Goal: Information Seeking & Learning: Learn about a topic

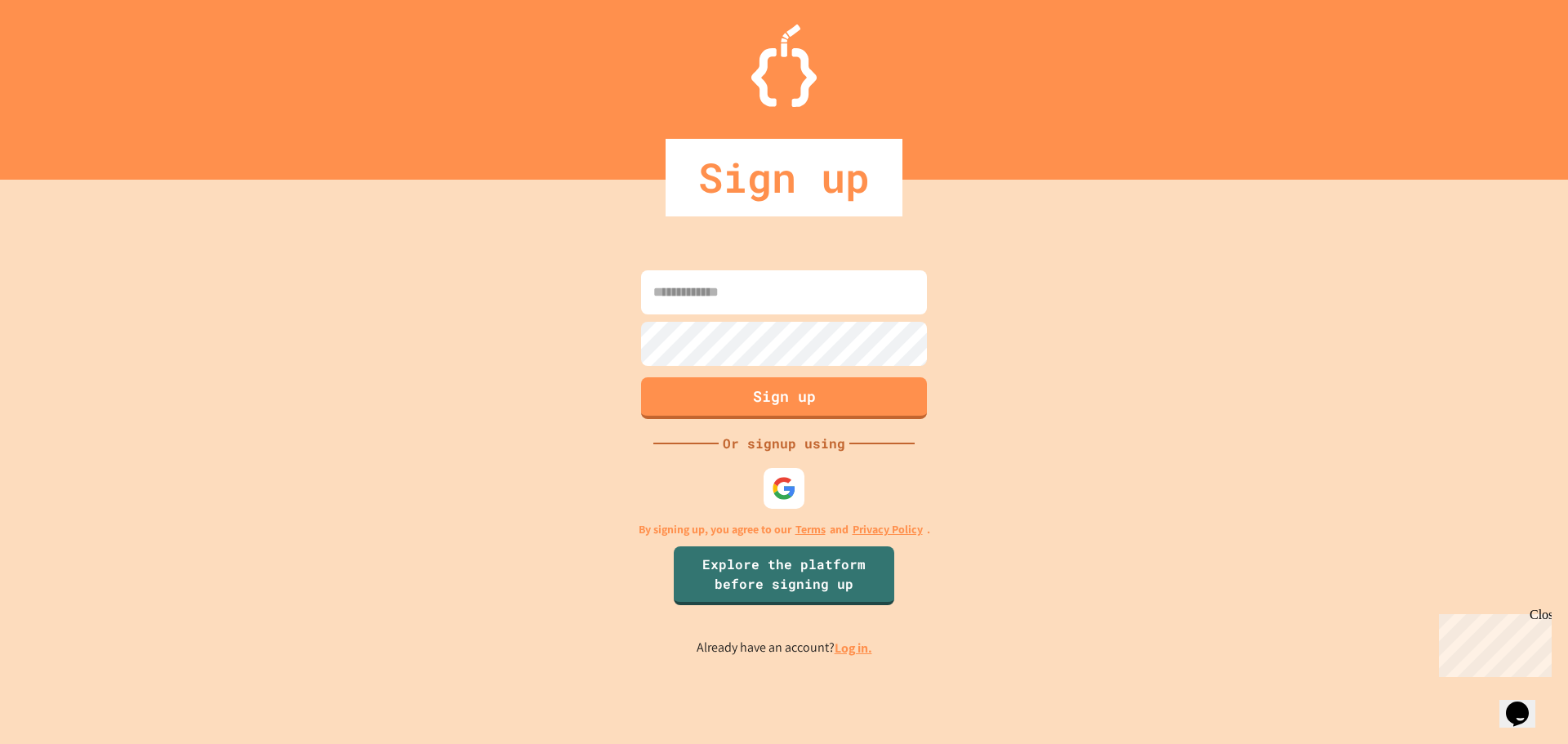
click at [875, 294] on input at bounding box center [784, 292] width 286 height 44
click at [789, 306] on input "********" at bounding box center [784, 292] width 286 height 44
type input "********"
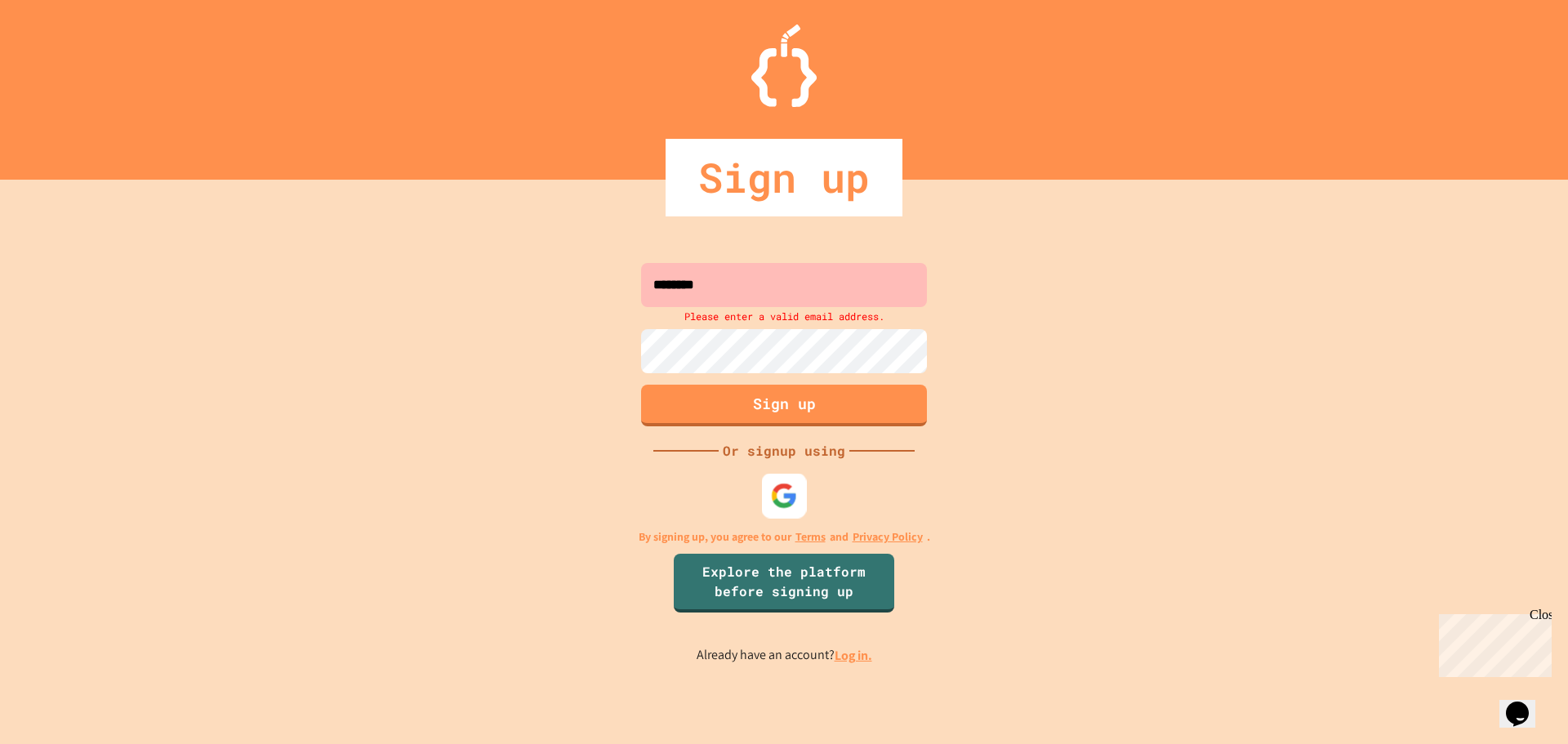
click at [774, 511] on div at bounding box center [784, 495] width 45 height 45
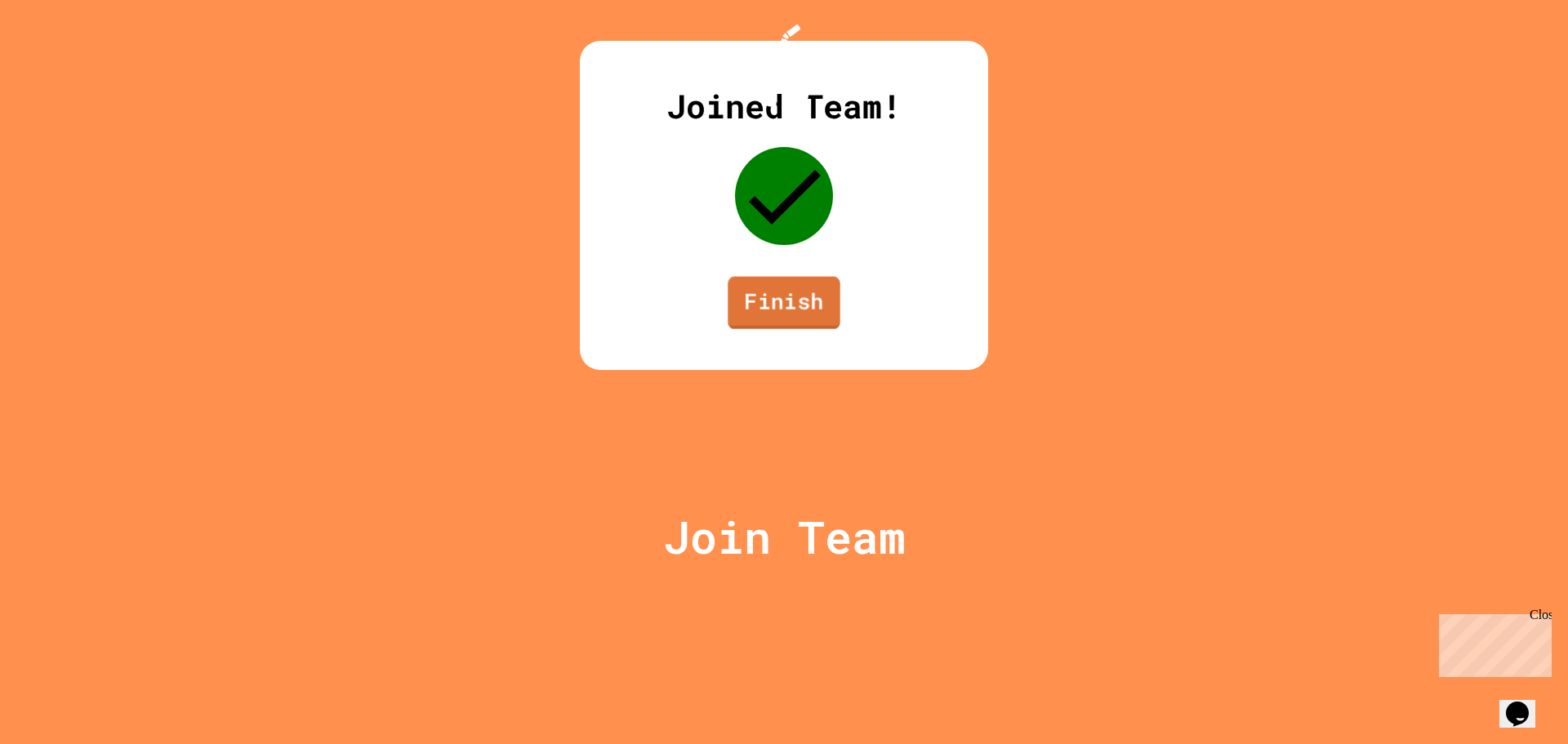
click at [788, 329] on link "Finish" at bounding box center [784, 303] width 112 height 53
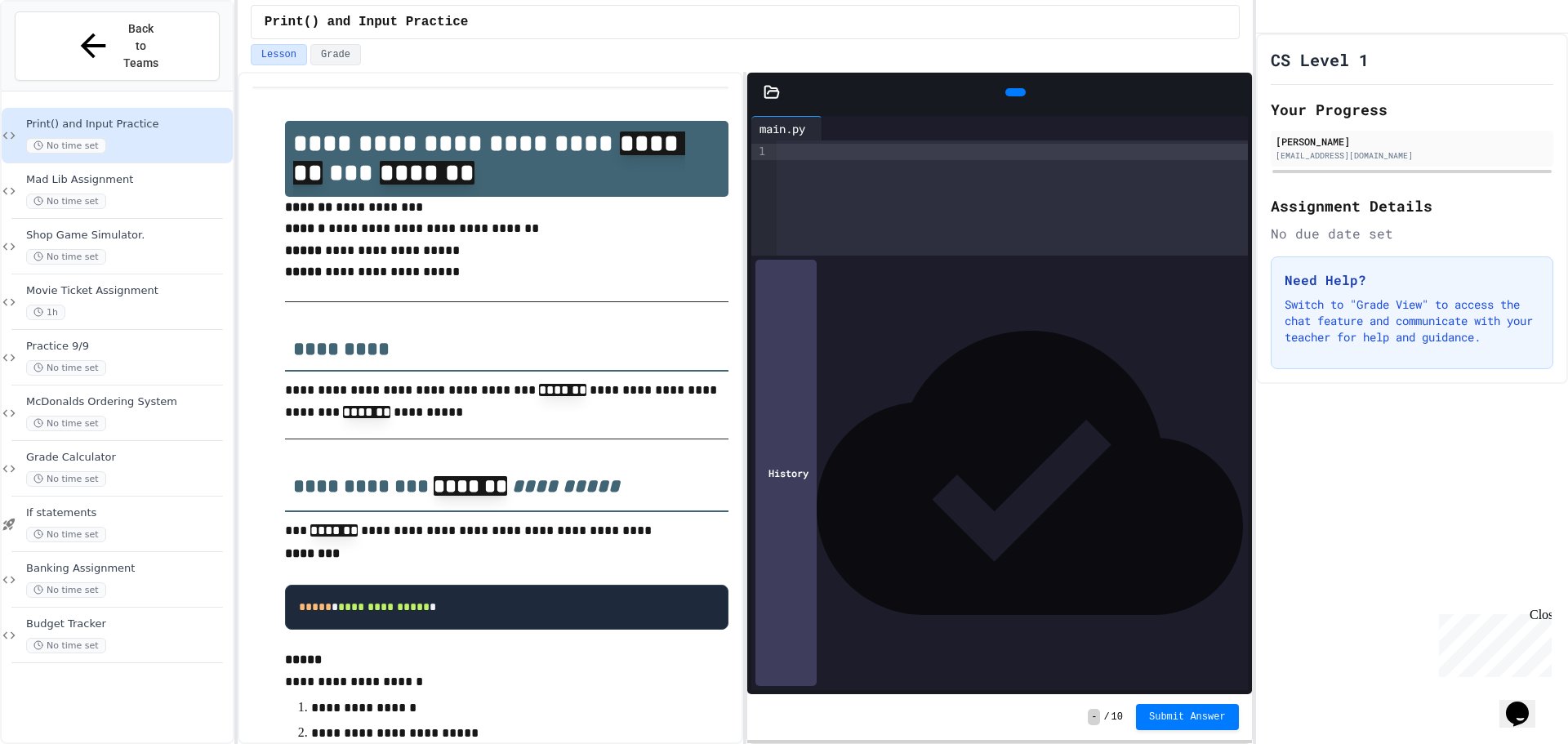
click at [371, 256] on p "**********" at bounding box center [507, 242] width 444 height 91
click at [353, 263] on p "**********" at bounding box center [507, 242] width 444 height 91
drag, startPoint x: 356, startPoint y: 281, endPoint x: 662, endPoint y: 250, distance: 307.6
click at [360, 281] on p "**********" at bounding box center [507, 242] width 444 height 91
click at [808, 155] on div at bounding box center [1012, 151] width 471 height 16
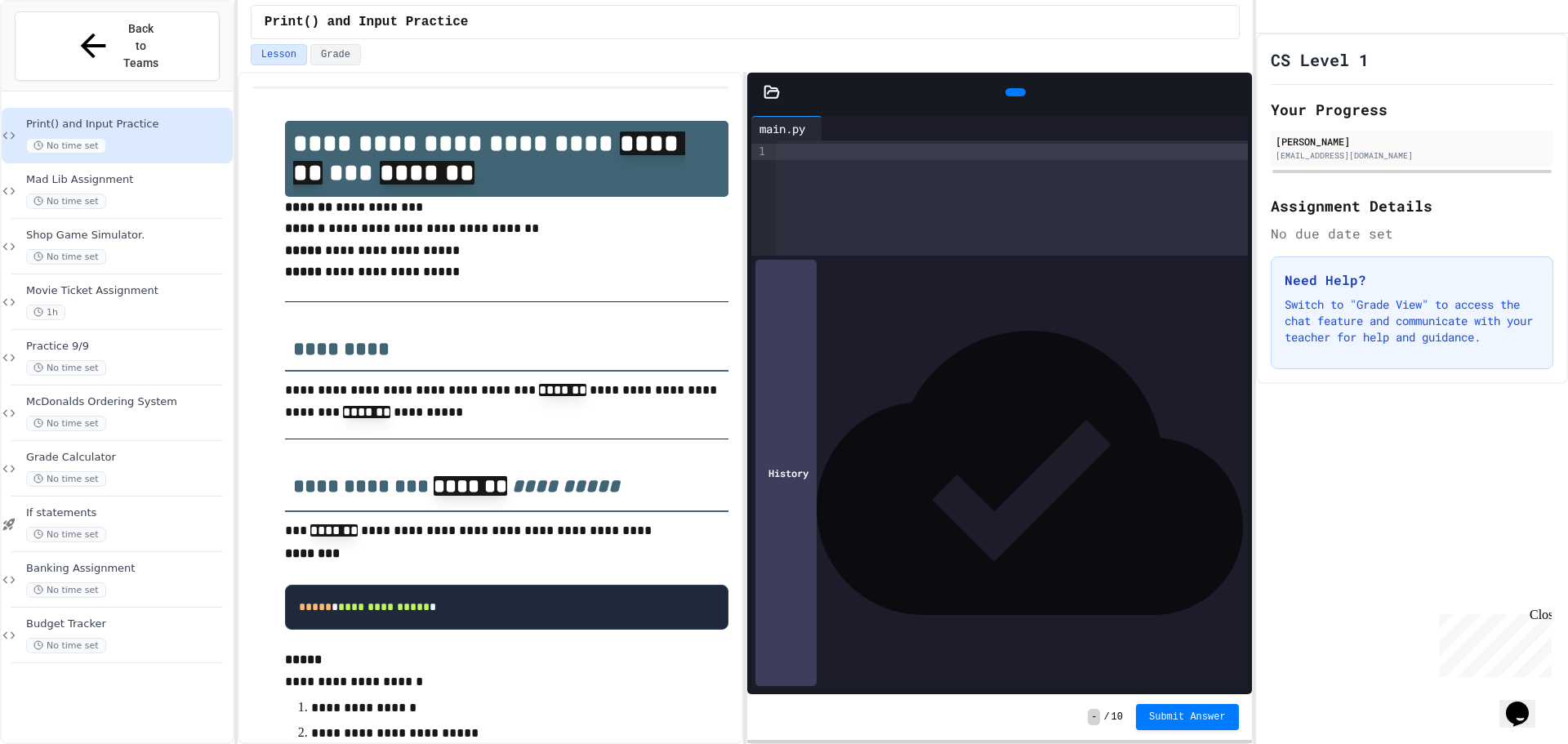
drag, startPoint x: 224, startPoint y: 111, endPoint x: 245, endPoint y: 99, distance: 24.2
drag, startPoint x: 817, startPoint y: 214, endPoint x: 825, endPoint y: 204, distance: 12.8
click at [818, 211] on div at bounding box center [1012, 198] width 471 height 115
click at [827, 204] on div at bounding box center [1012, 198] width 471 height 115
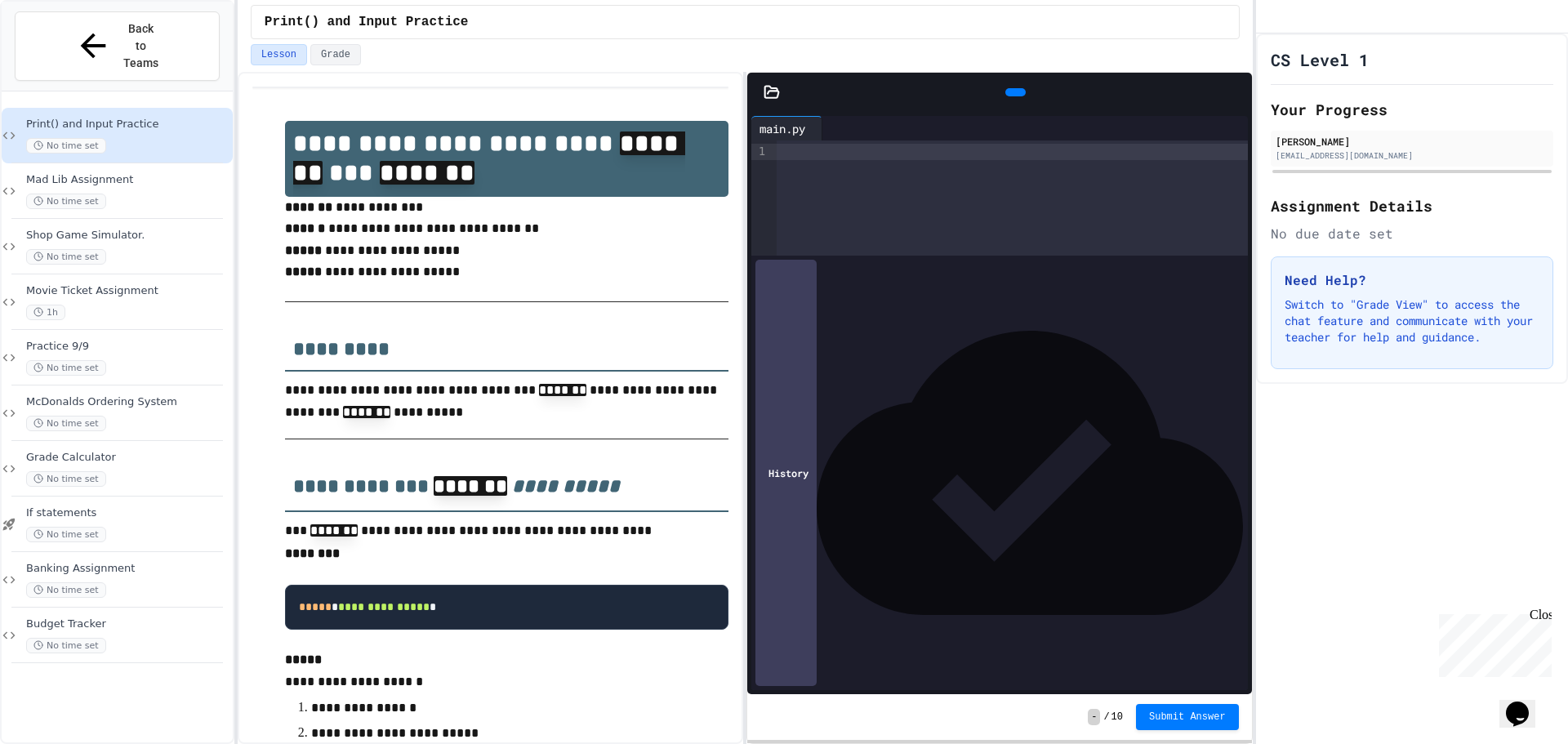
drag, startPoint x: 264, startPoint y: 192, endPoint x: 375, endPoint y: 425, distance: 258.1
click at [799, 153] on div at bounding box center [1012, 151] width 471 height 16
drag, startPoint x: 785, startPoint y: 220, endPoint x: 779, endPoint y: 175, distance: 45.4
click at [785, 743] on div at bounding box center [784, 746] width 1568 height 0
click at [787, 153] on div at bounding box center [1012, 151] width 471 height 16
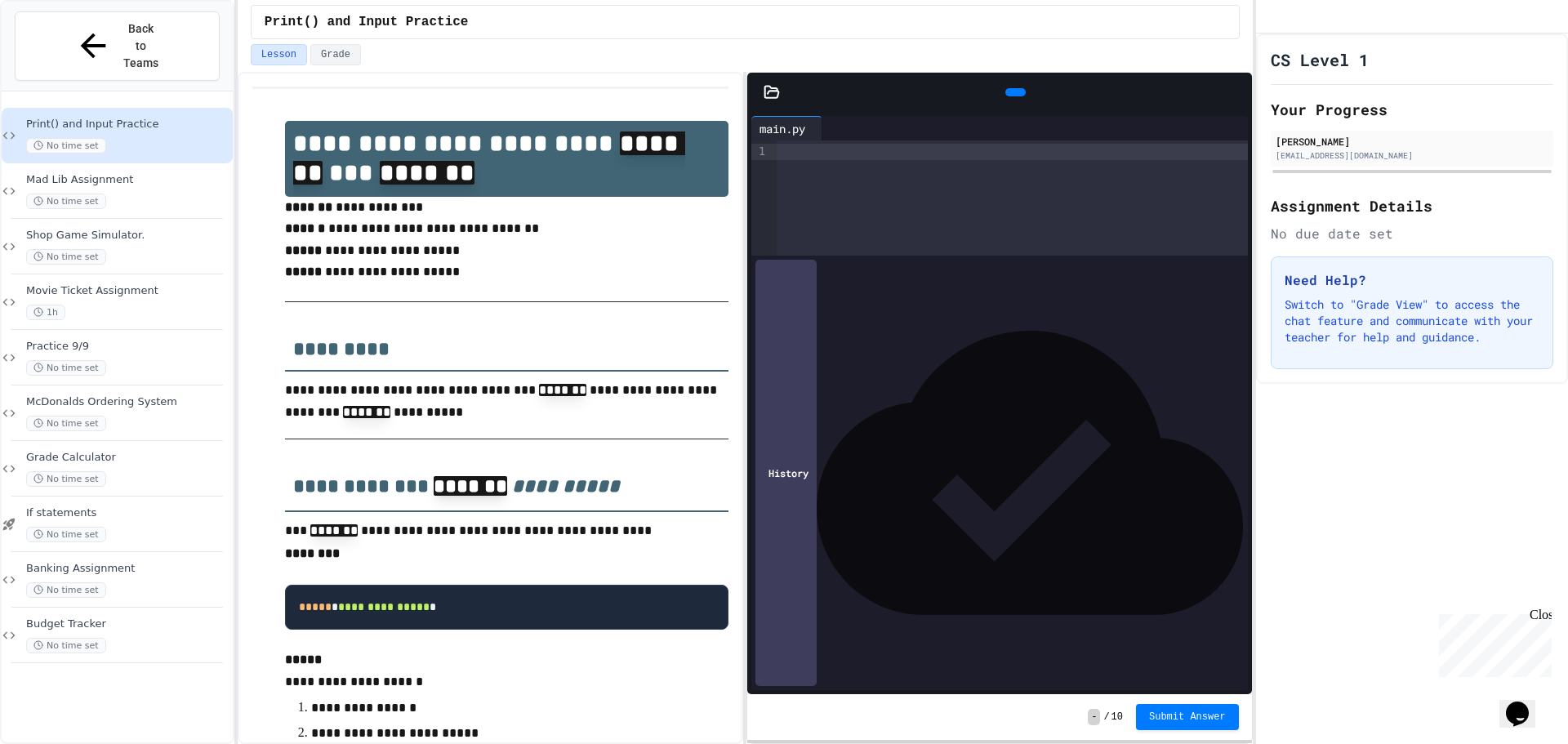
click at [787, 153] on div at bounding box center [1012, 151] width 471 height 16
click at [771, 743] on div at bounding box center [784, 746] width 1568 height 0
click at [781, 743] on div at bounding box center [784, 746] width 1568 height 0
click at [859, 213] on div at bounding box center [1012, 198] width 471 height 115
click at [832, 218] on div at bounding box center [1012, 198] width 471 height 115
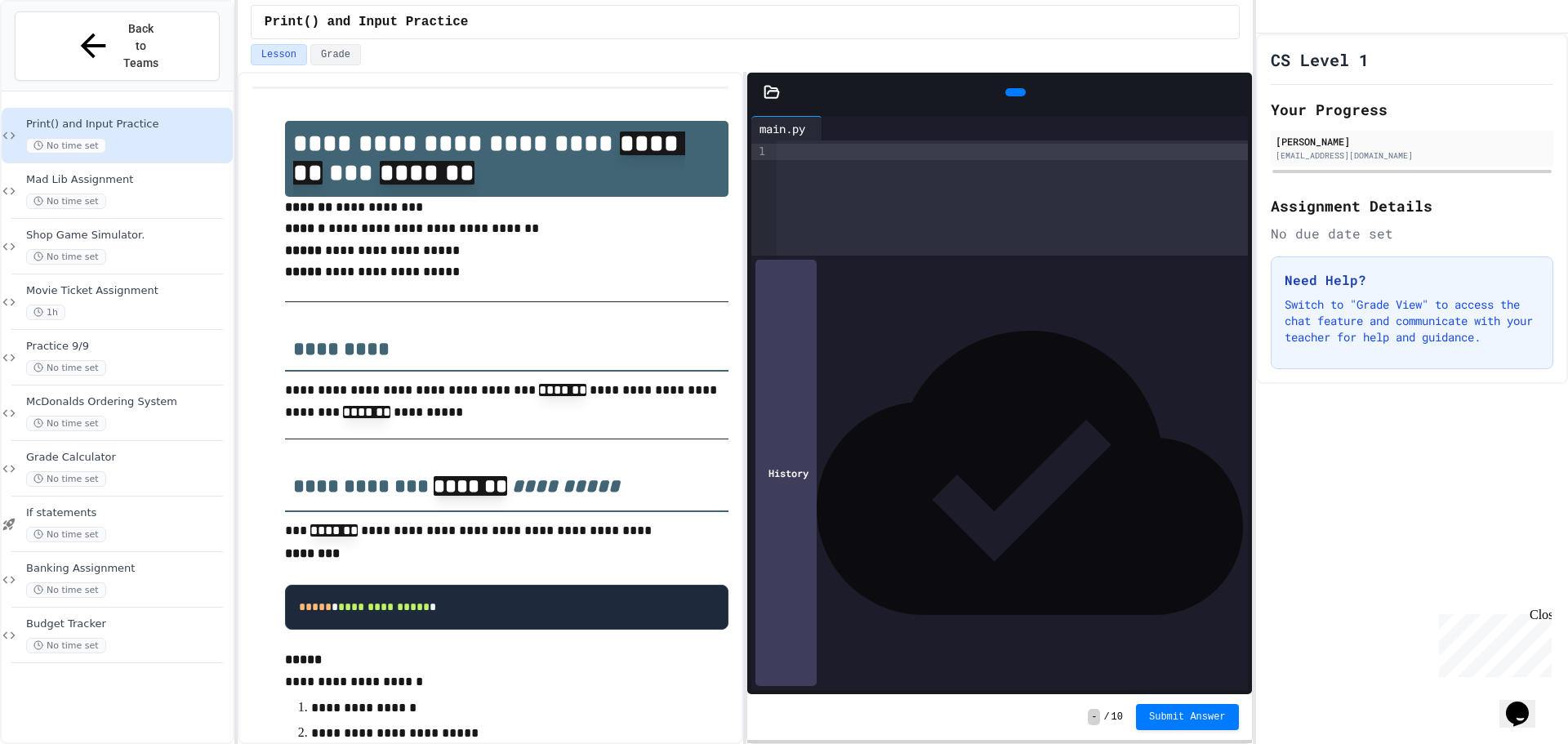
click at [832, 218] on div at bounding box center [1012, 198] width 471 height 115
click at [799, 743] on div at bounding box center [784, 746] width 1568 height 0
click at [820, 156] on div "**" at bounding box center [1000, 151] width 448 height 16
click at [811, 191] on div at bounding box center [1012, 198] width 471 height 115
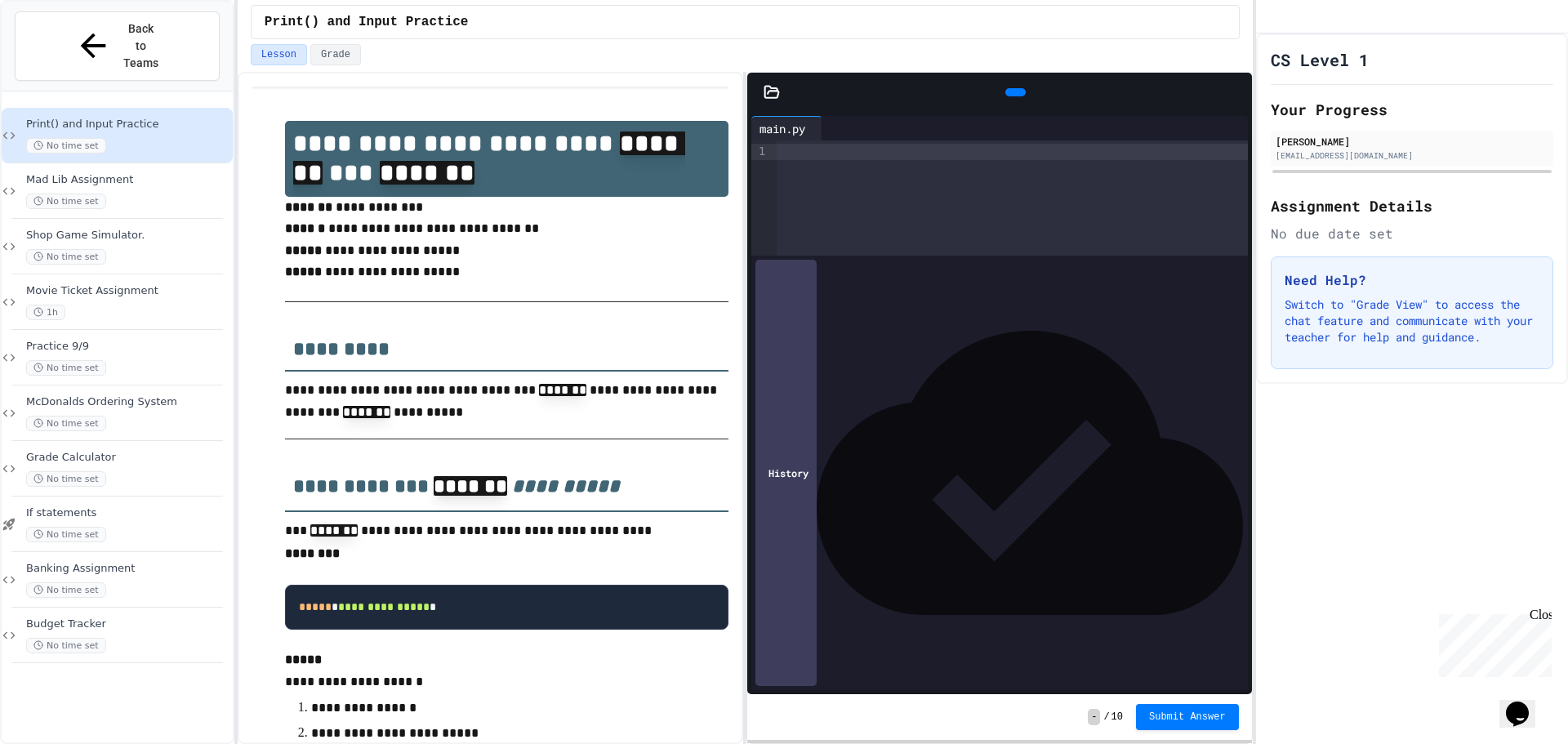
click at [1225, 129] on icon at bounding box center [1225, 129] width 0 height 0
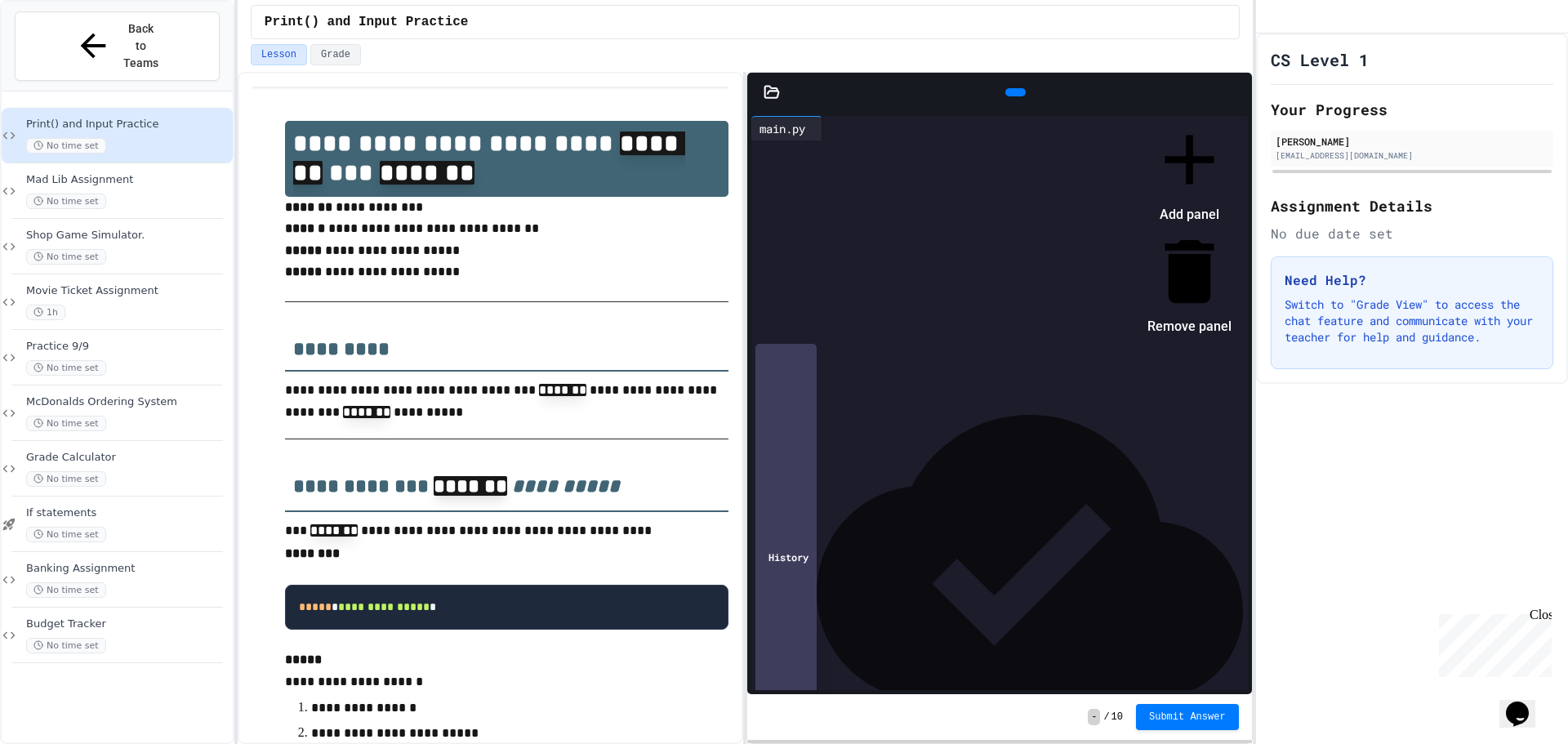
click at [1132, 117] on div at bounding box center [1181, 117] width 100 height 0
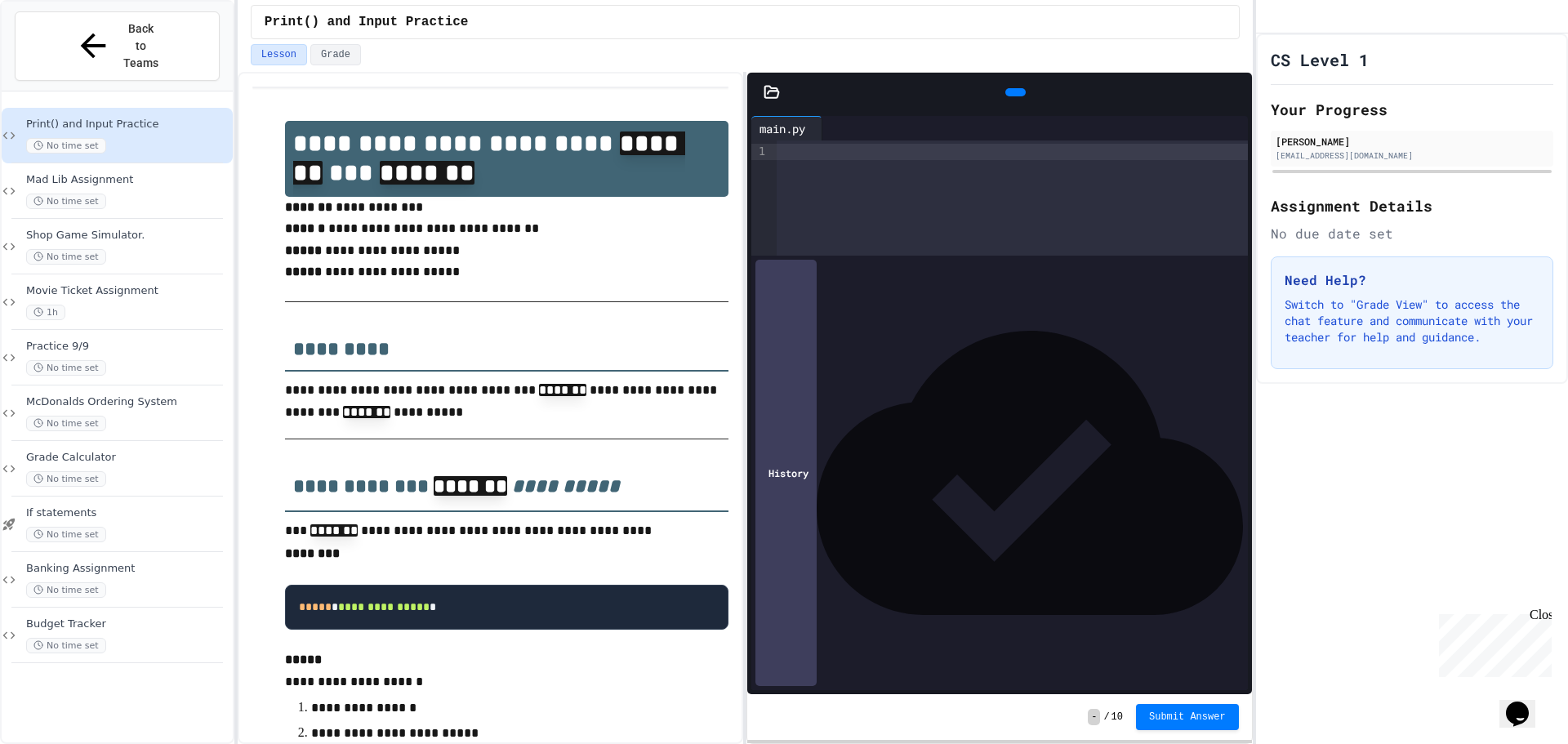
click at [830, 129] on icon at bounding box center [830, 129] width 0 height 0
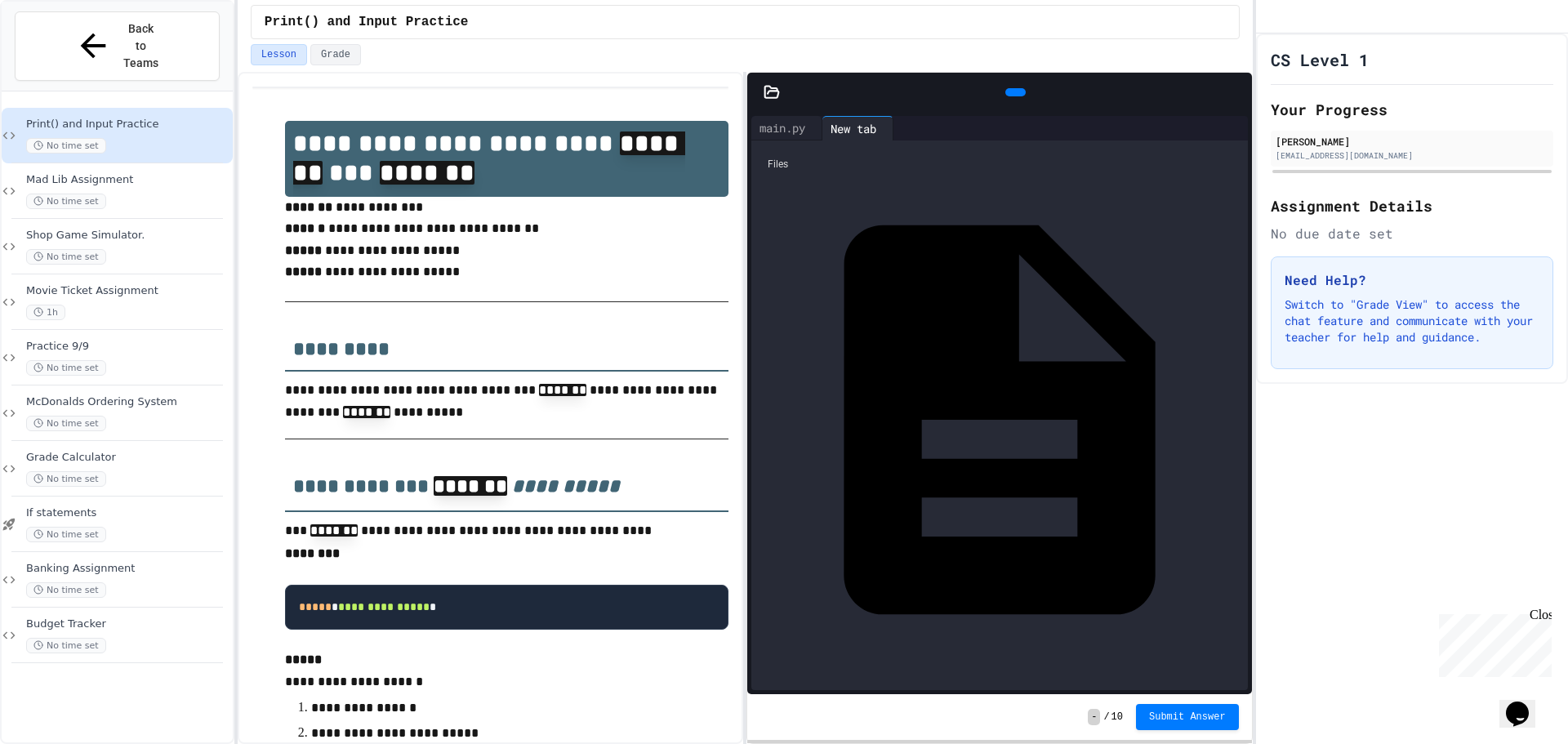
click at [1239, 412] on div "main.py" at bounding box center [1239, 419] width 0 height 16
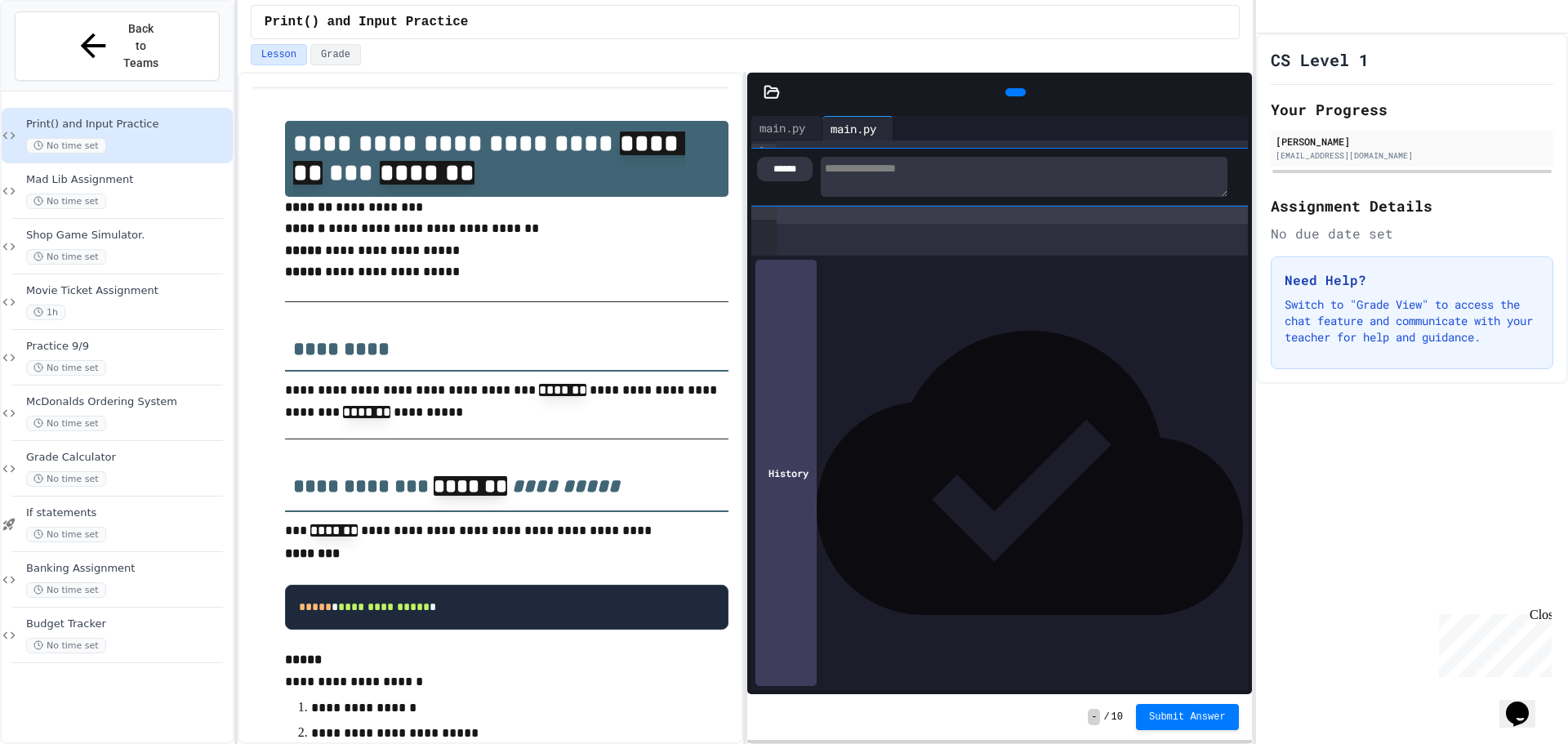
drag, startPoint x: 847, startPoint y: 190, endPoint x: 826, endPoint y: 178, distance: 24.2
click at [846, 743] on div at bounding box center [784, 746] width 1568 height 0
click at [823, 175] on textarea at bounding box center [1025, 177] width 407 height 41
click at [835, 743] on div at bounding box center [784, 746] width 1568 height 0
click at [835, 164] on textarea at bounding box center [1025, 177] width 407 height 41
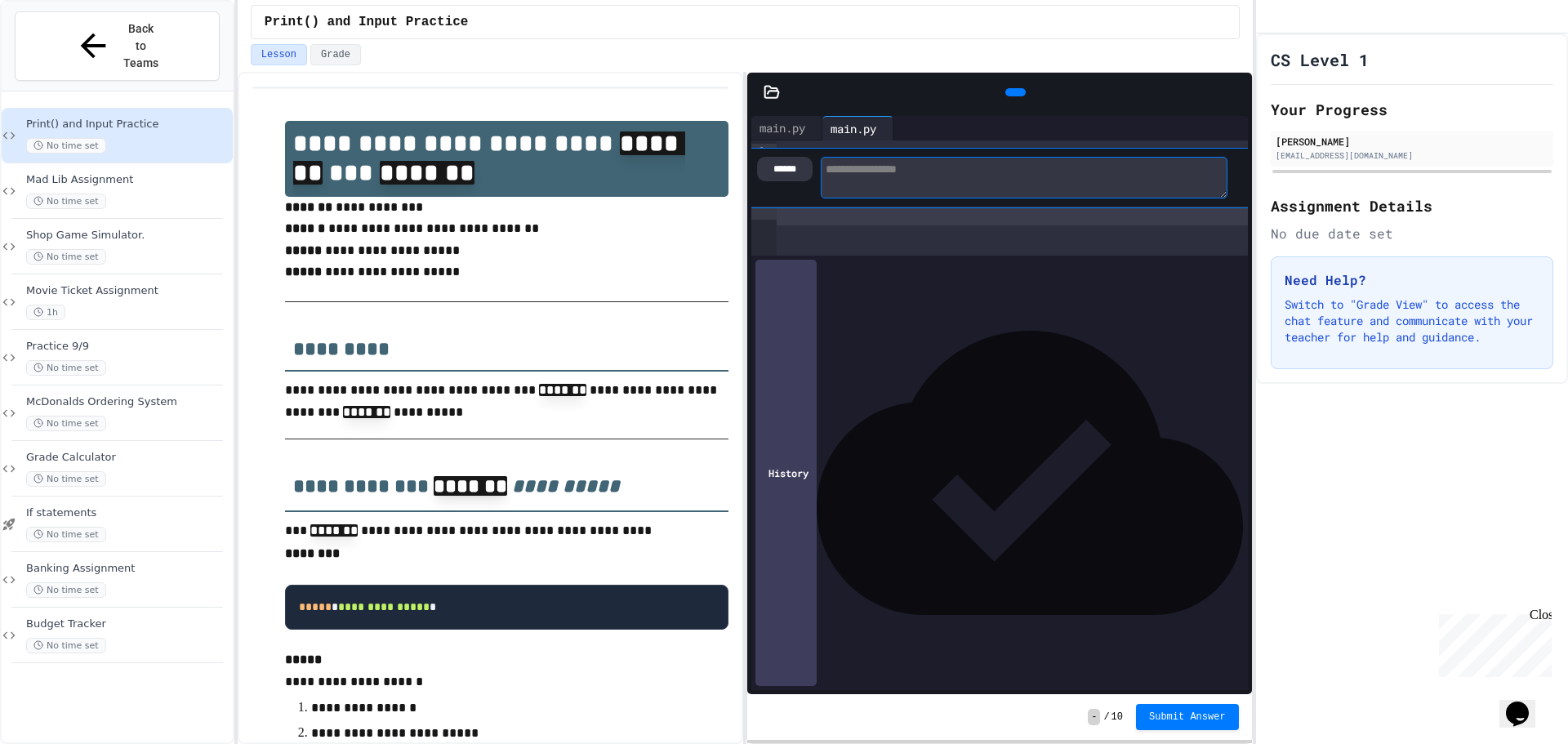
click at [835, 164] on textarea at bounding box center [1025, 177] width 407 height 41
click at [830, 743] on div at bounding box center [784, 746] width 1568 height 0
click at [937, 237] on div "******" at bounding box center [1012, 198] width 471 height 115
click at [975, 167] on textarea at bounding box center [1025, 177] width 407 height 41
click at [1013, 92] on icon at bounding box center [1013, 92] width 0 height 0
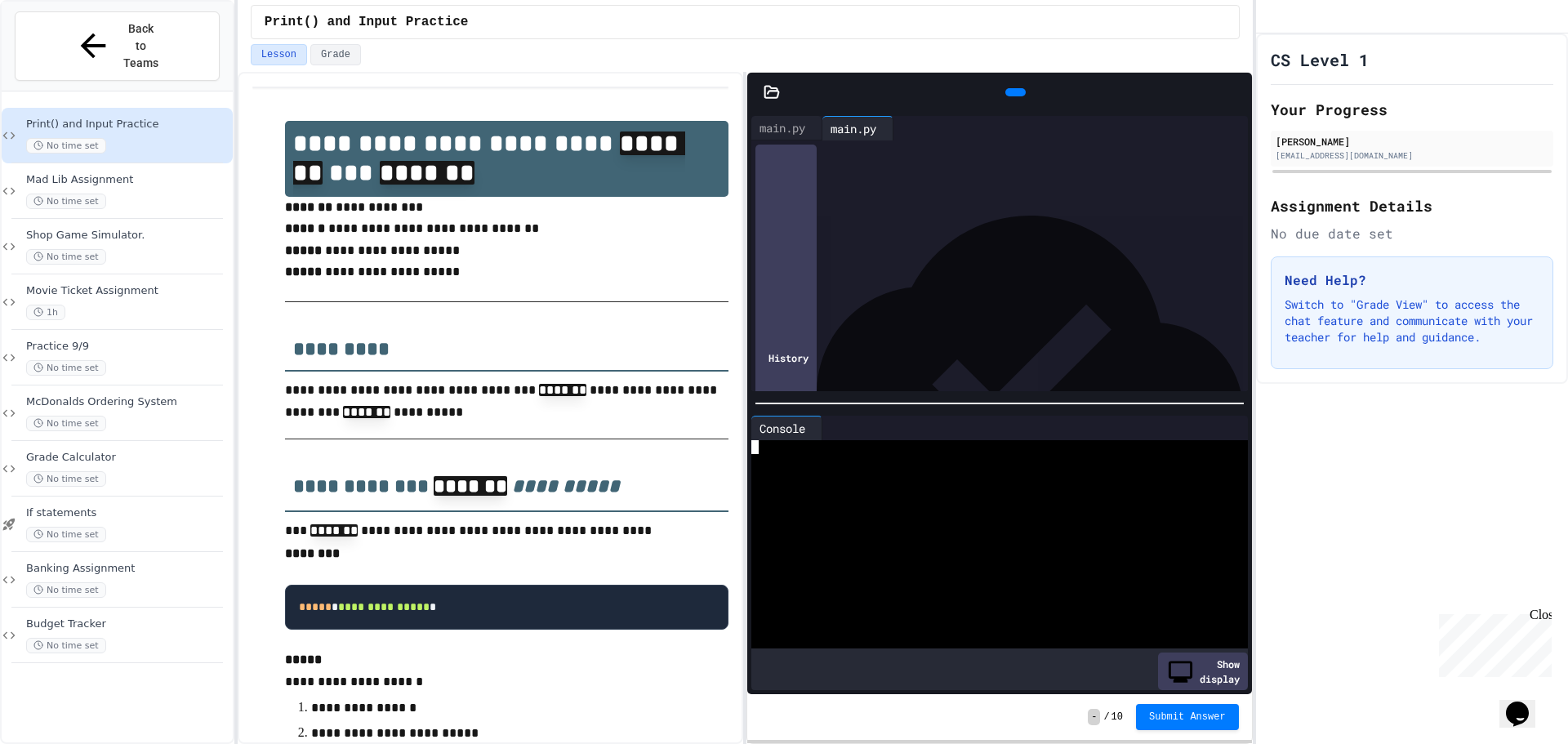
click at [890, 468] on div at bounding box center [986, 475] width 470 height 14
click at [847, 468] on div at bounding box center [986, 475] width 470 height 14
type textarea "**********"
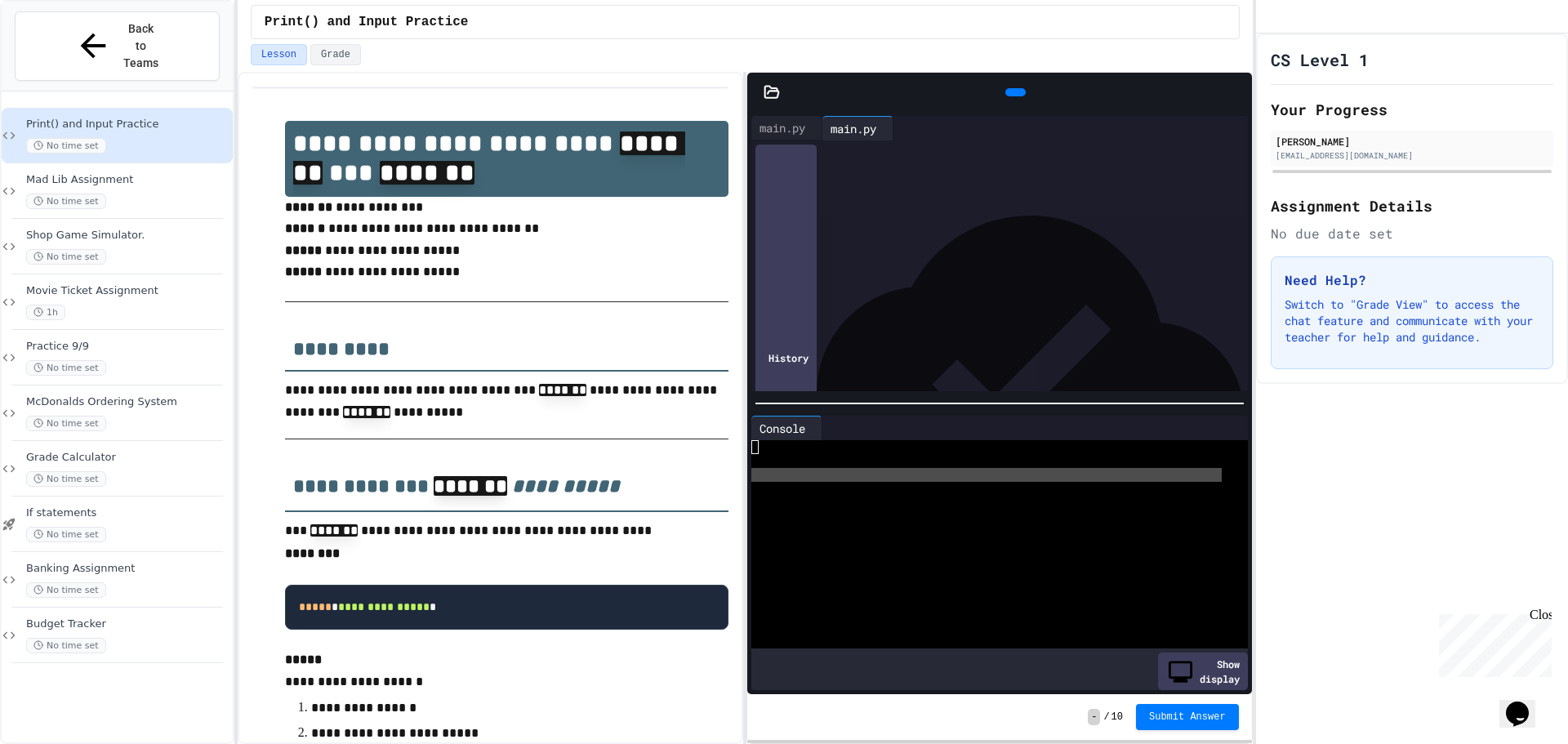
click at [830, 428] on icon at bounding box center [830, 428] width 0 height 0
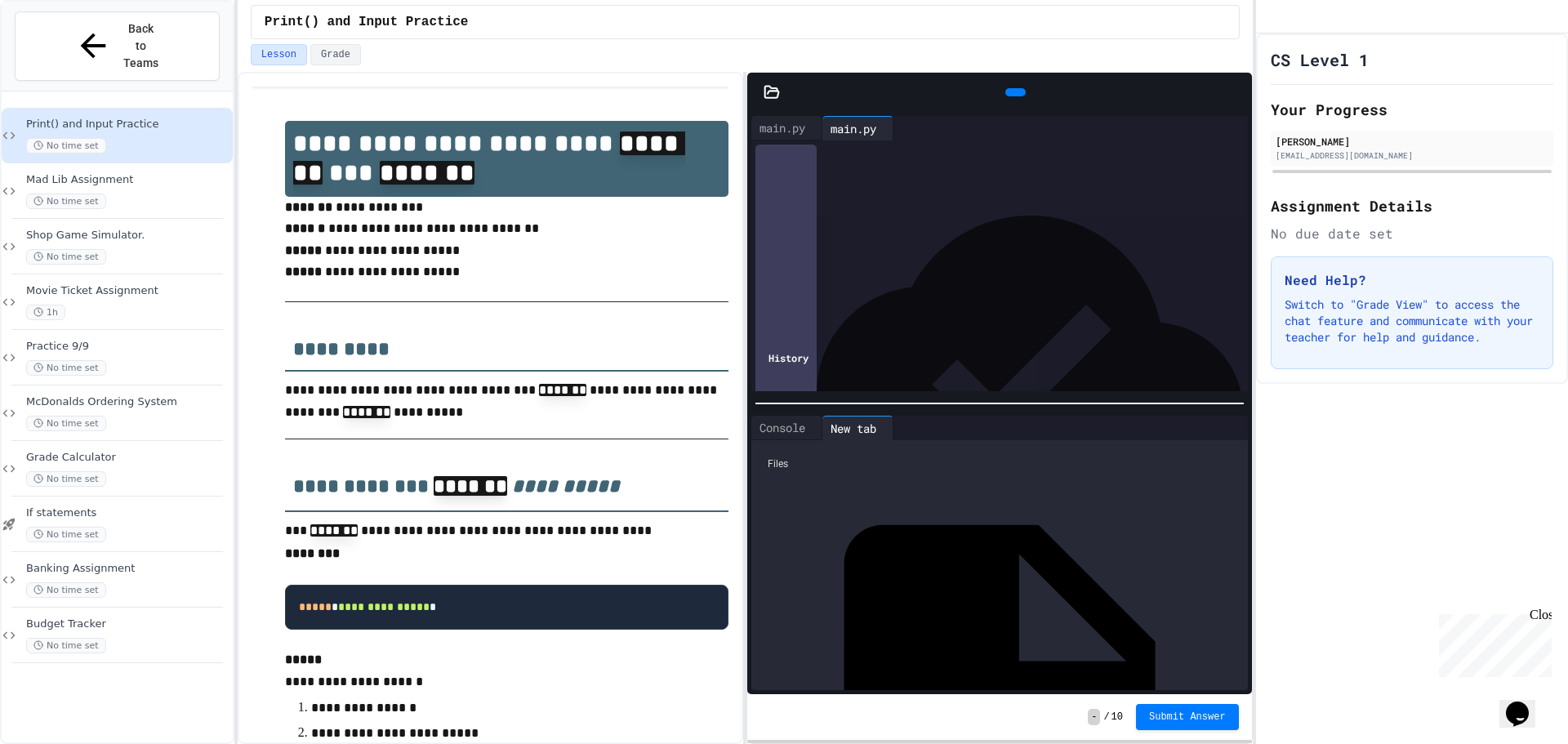
click at [900, 428] on icon at bounding box center [900, 428] width 0 height 0
click at [817, 427] on icon at bounding box center [817, 427] width 0 height 0
click at [829, 432] on icon at bounding box center [828, 437] width 11 height 11
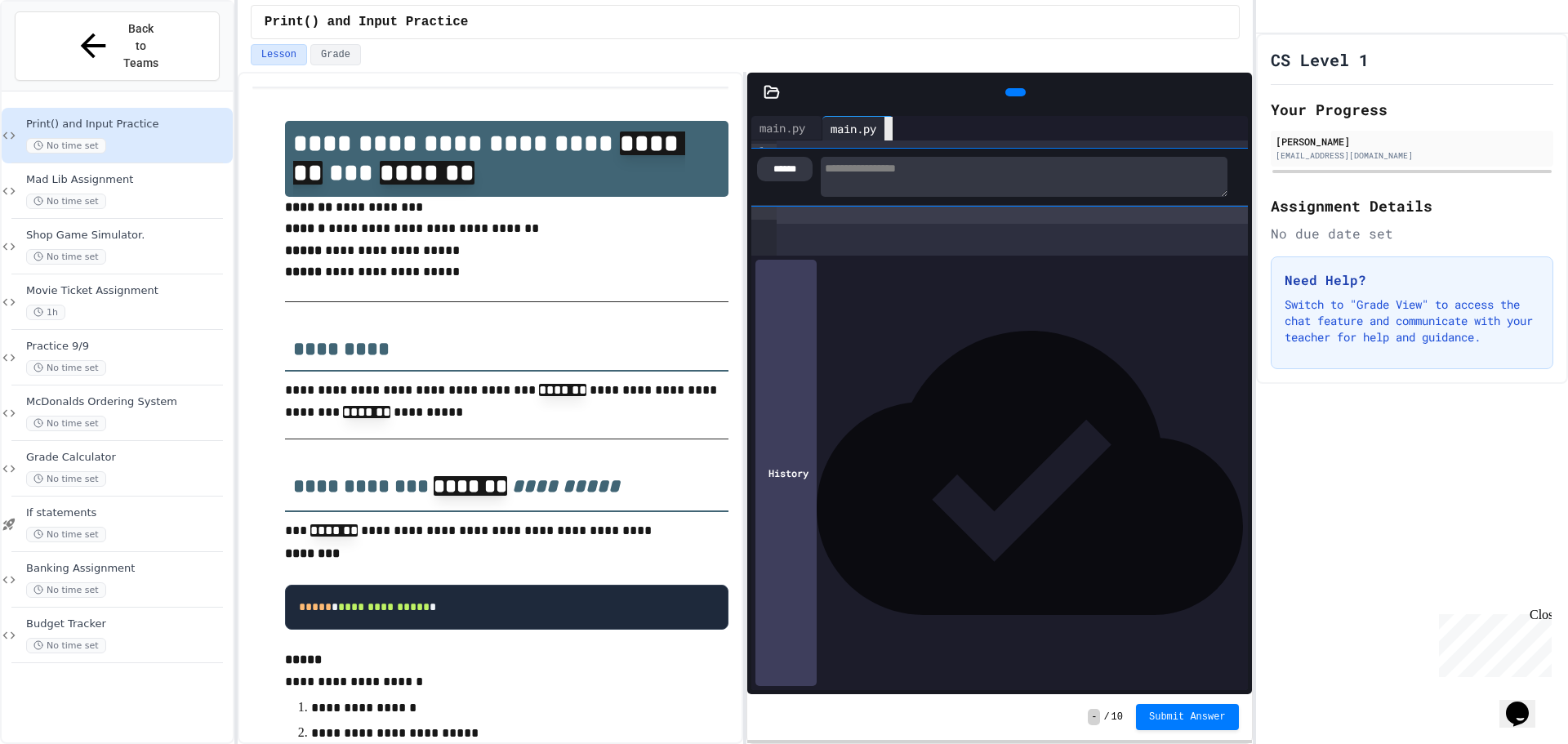
click at [905, 133] on icon at bounding box center [898, 139] width 11 height 11
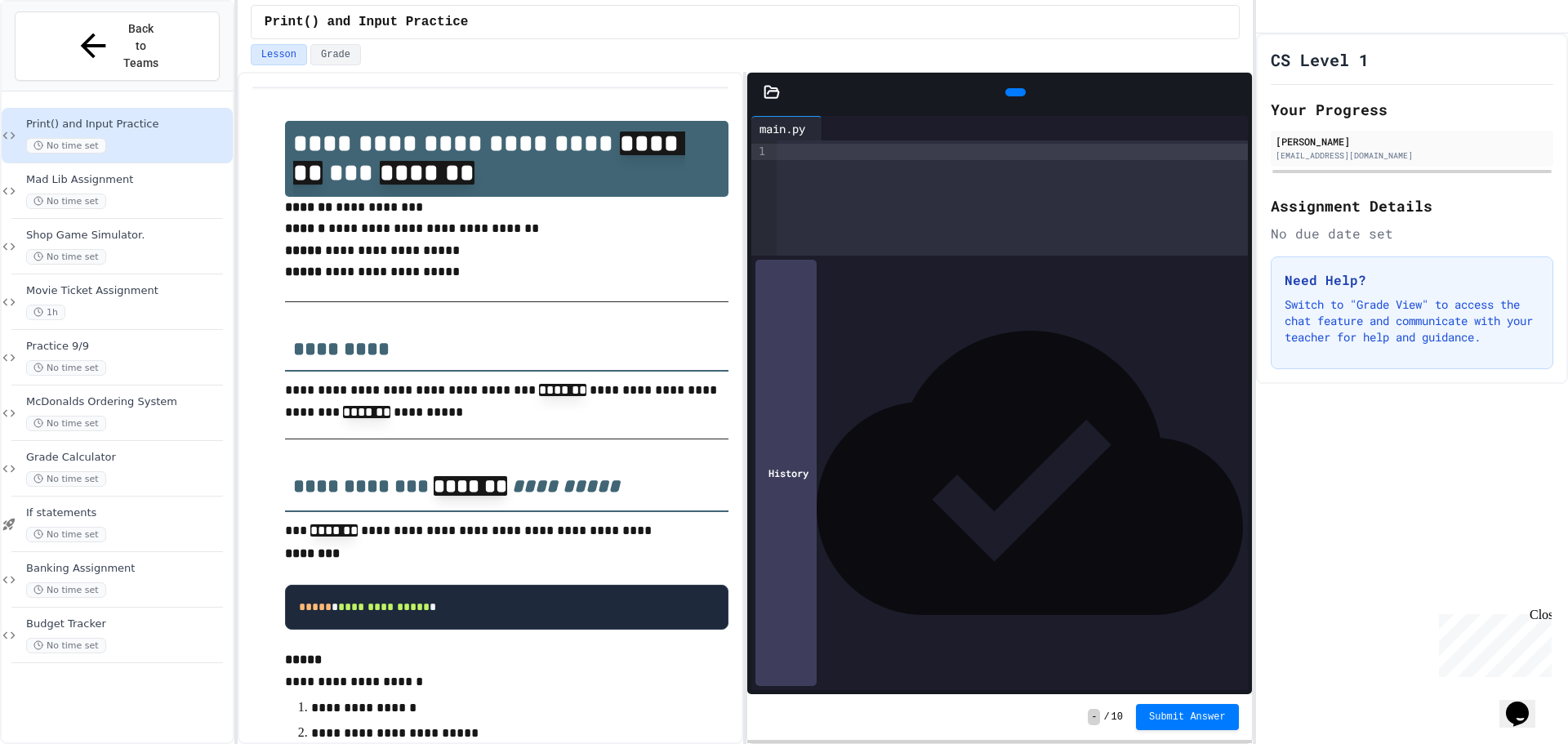
click at [831, 153] on div at bounding box center [1012, 151] width 471 height 16
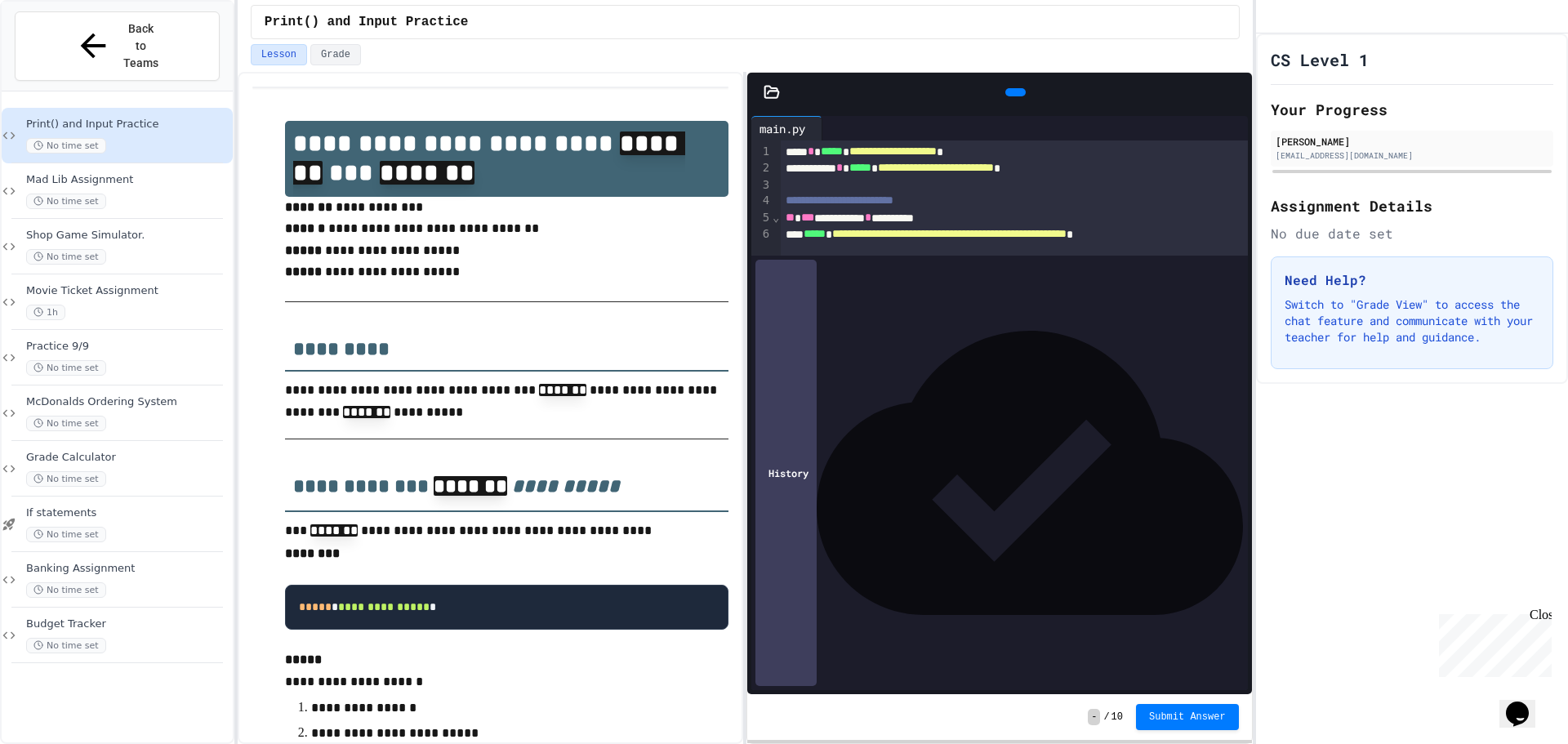
click at [1006, 97] on div at bounding box center [1016, 92] width 21 height 8
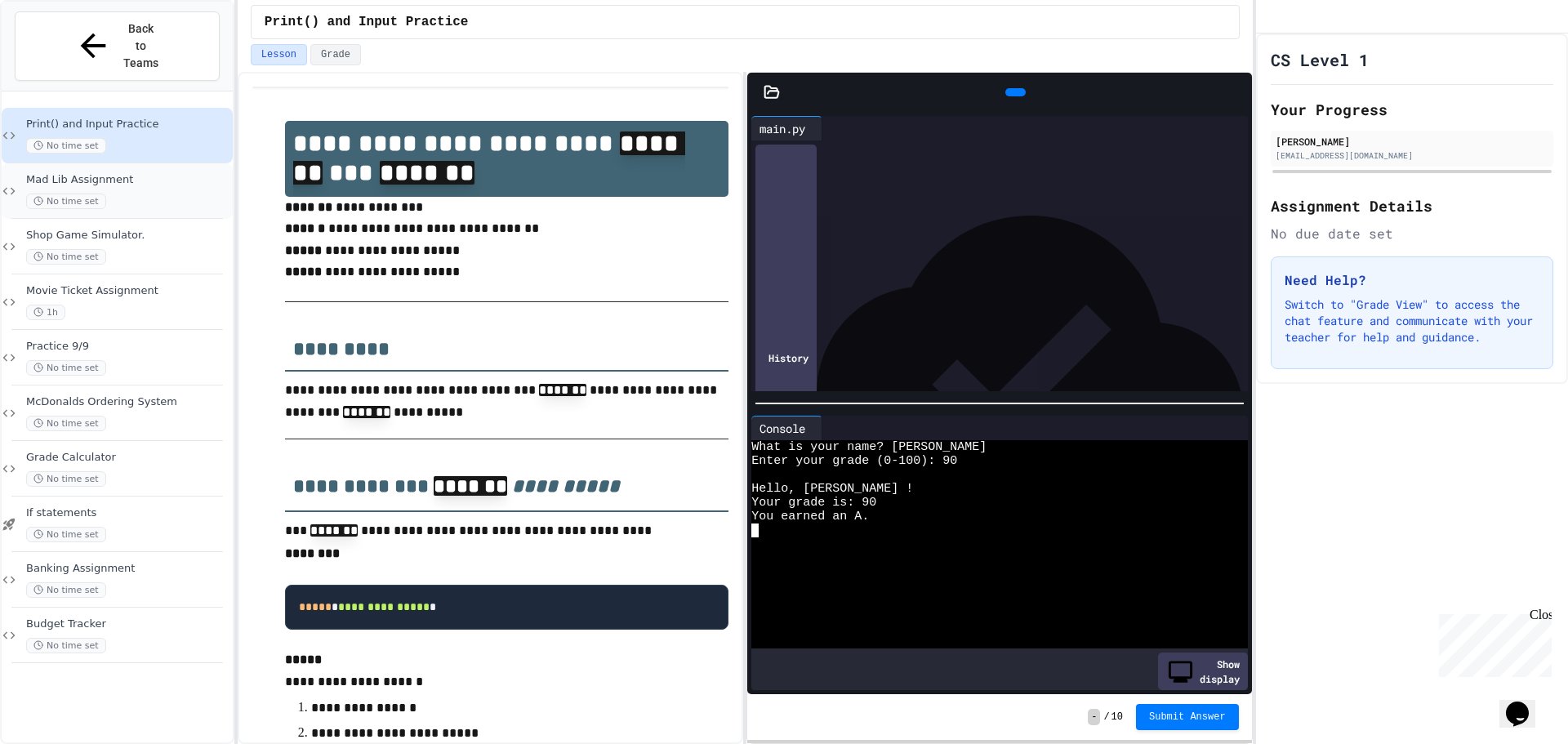
click at [137, 174] on span "Mad Lib Assignment" at bounding box center [128, 180] width 204 height 14
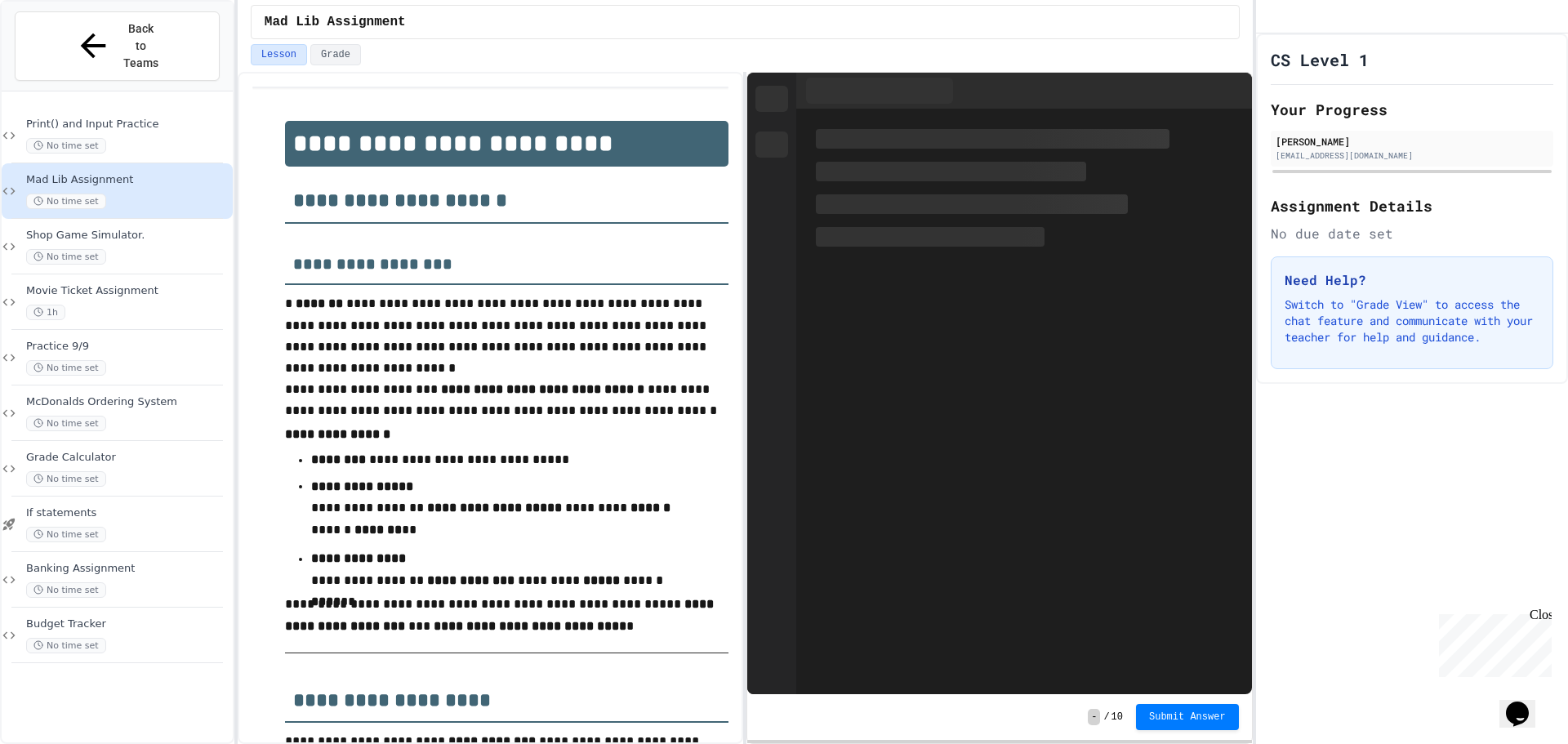
click at [123, 117] on span "Print() and Input Practice" at bounding box center [128, 124] width 204 height 14
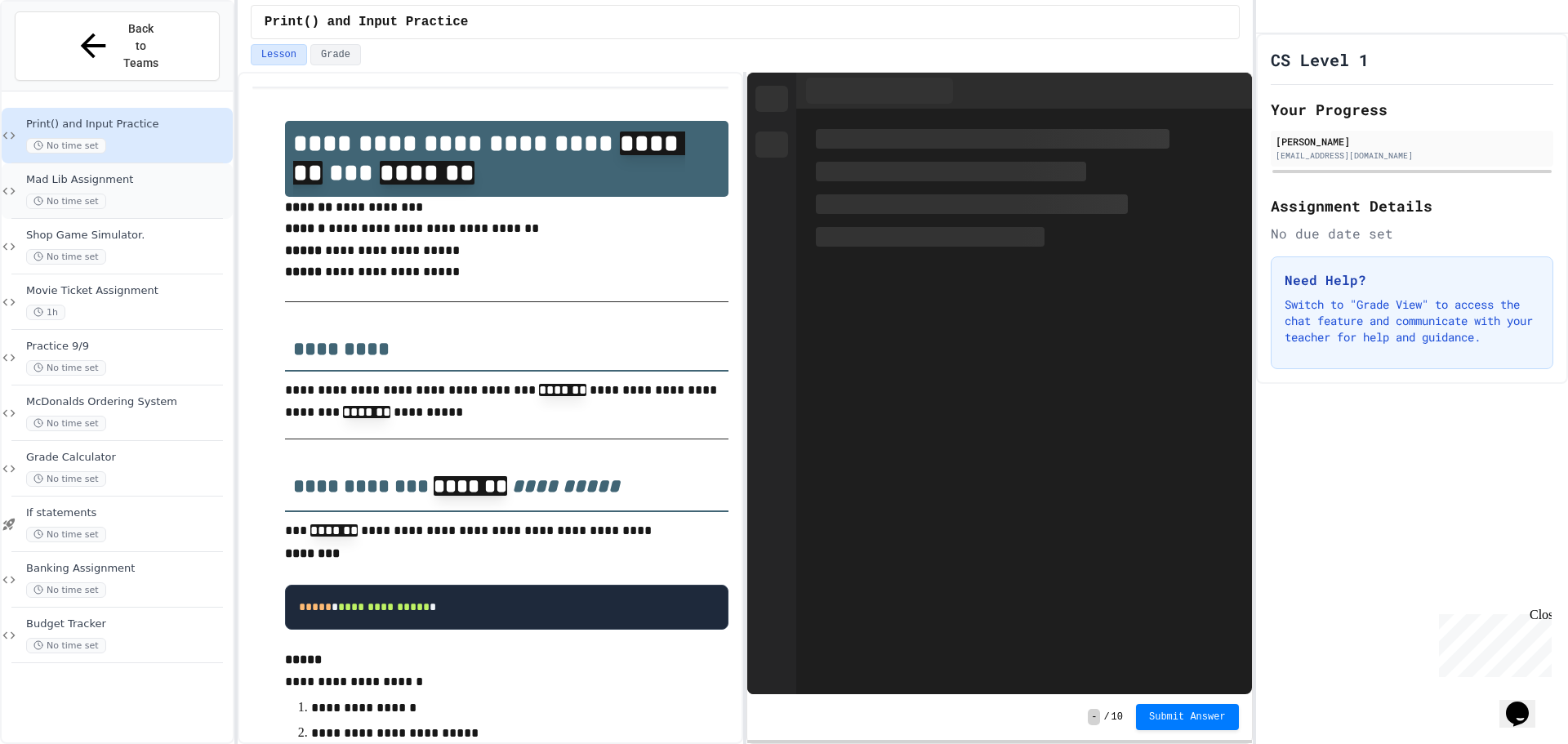
click at [141, 163] on div "Mad Lib Assignment No time set" at bounding box center [117, 190] width 231 height 55
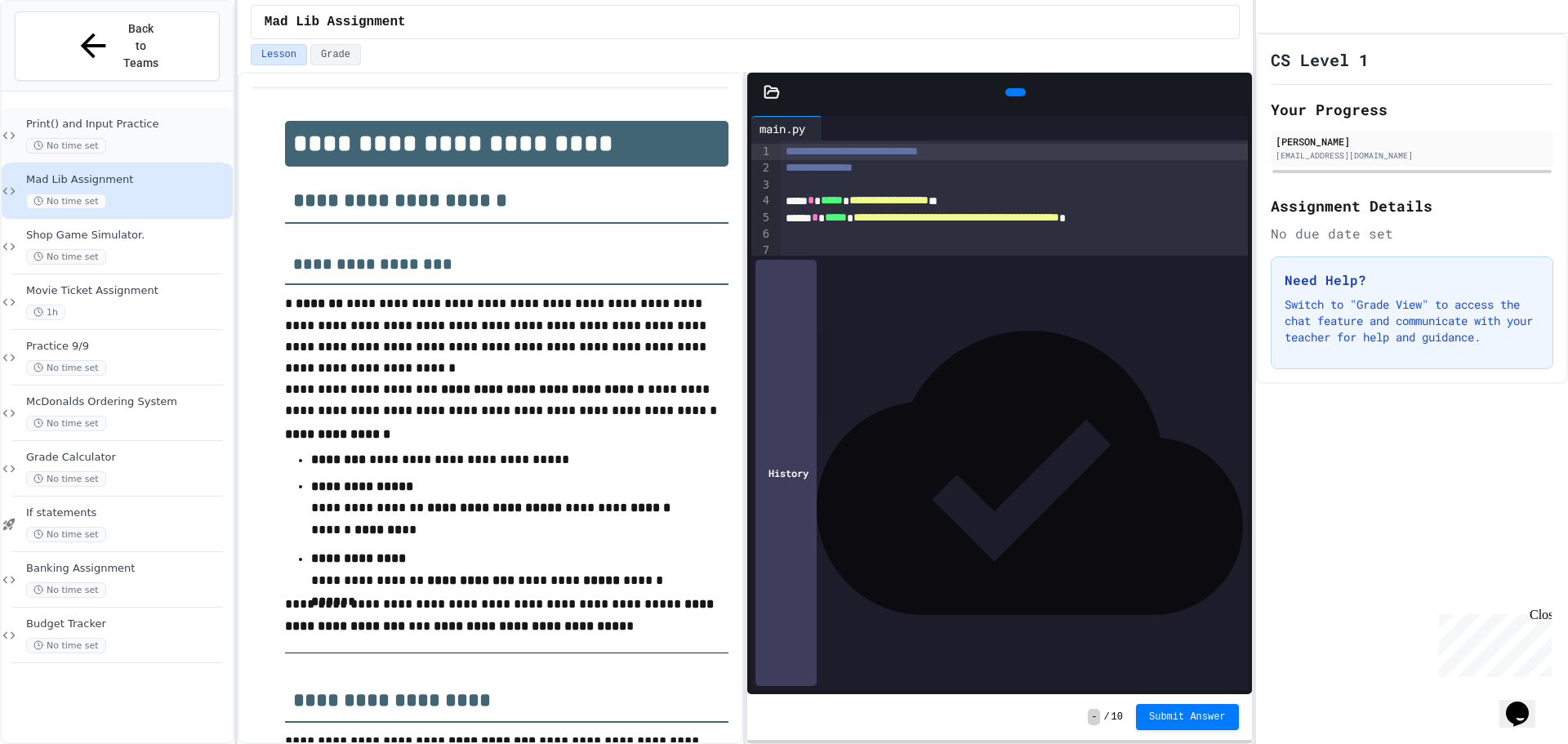
click at [116, 138] on div "No time set" at bounding box center [128, 145] width 204 height 16
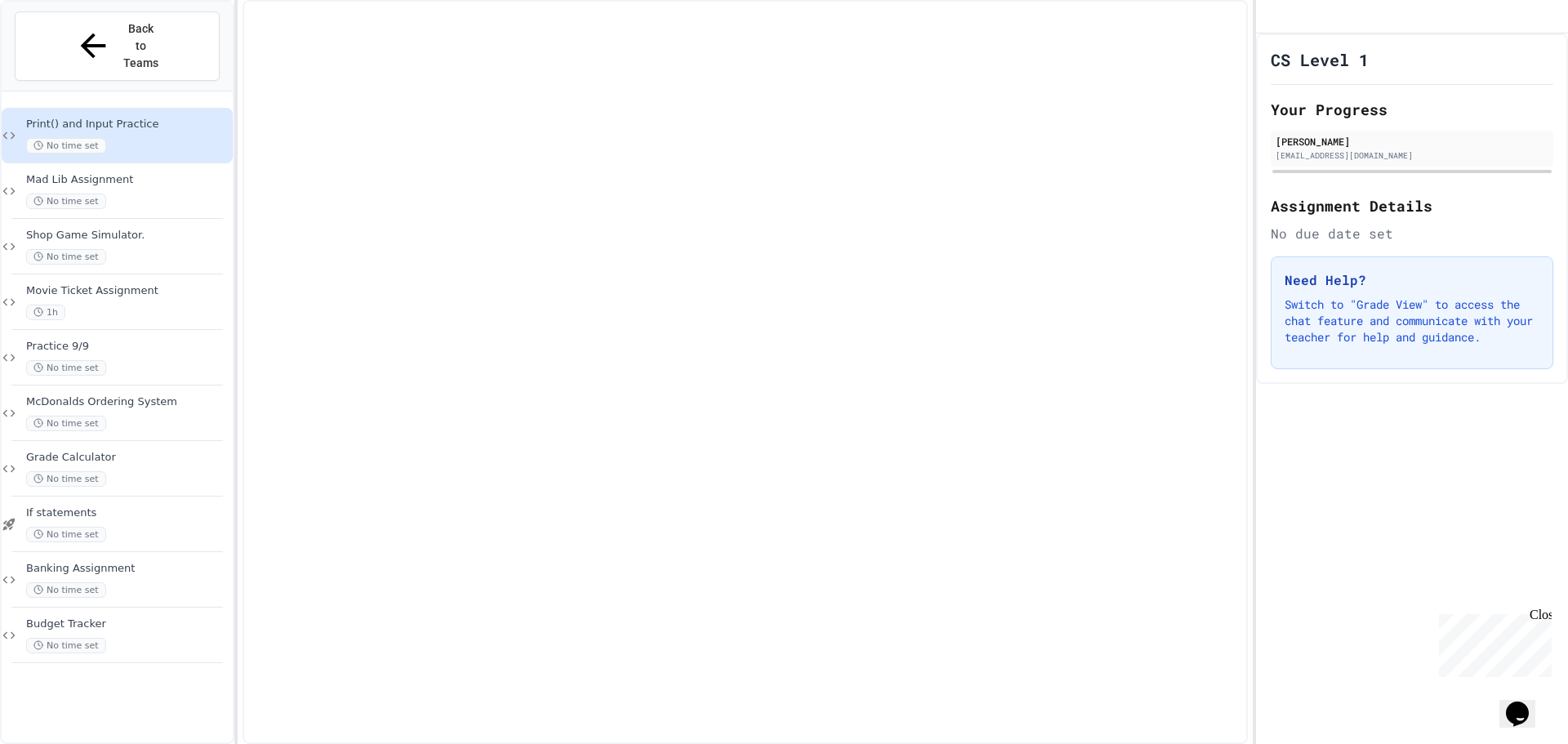
click at [164, 108] on div "Print() and Input Practice No time set" at bounding box center [117, 135] width 231 height 55
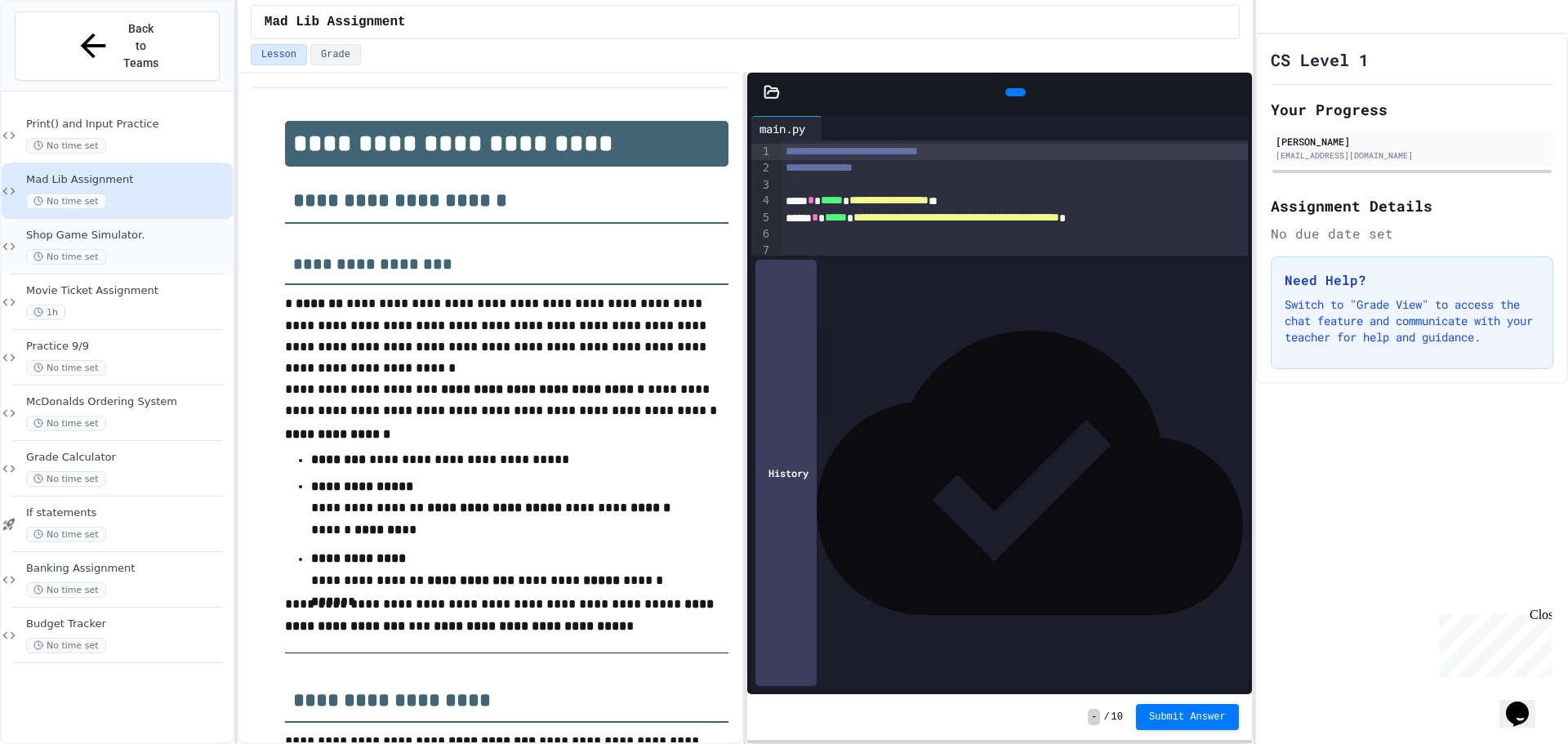
click at [159, 229] on span "Shop Game Simulator." at bounding box center [128, 235] width 204 height 14
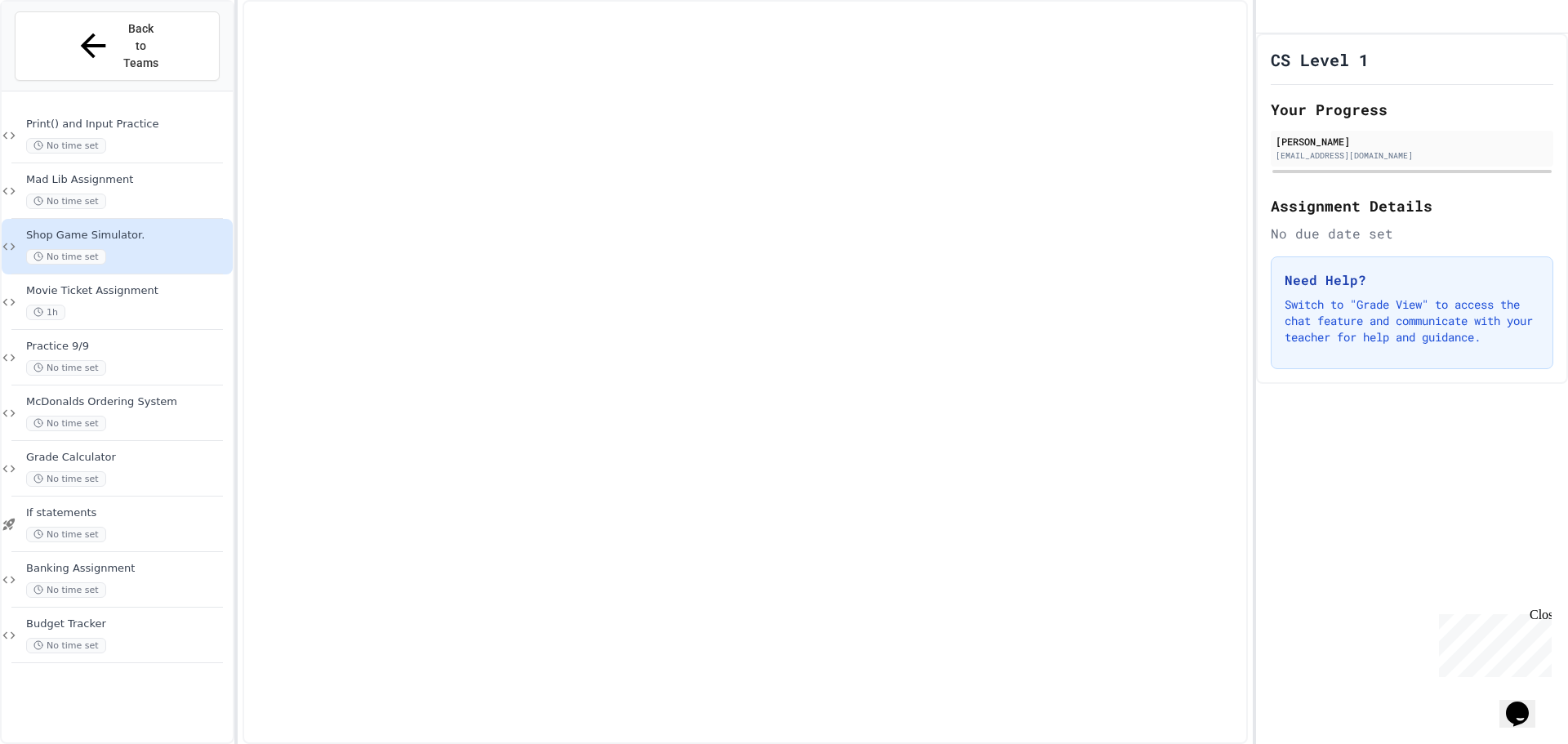
click at [142, 98] on div at bounding box center [117, 375] width 231 height 555
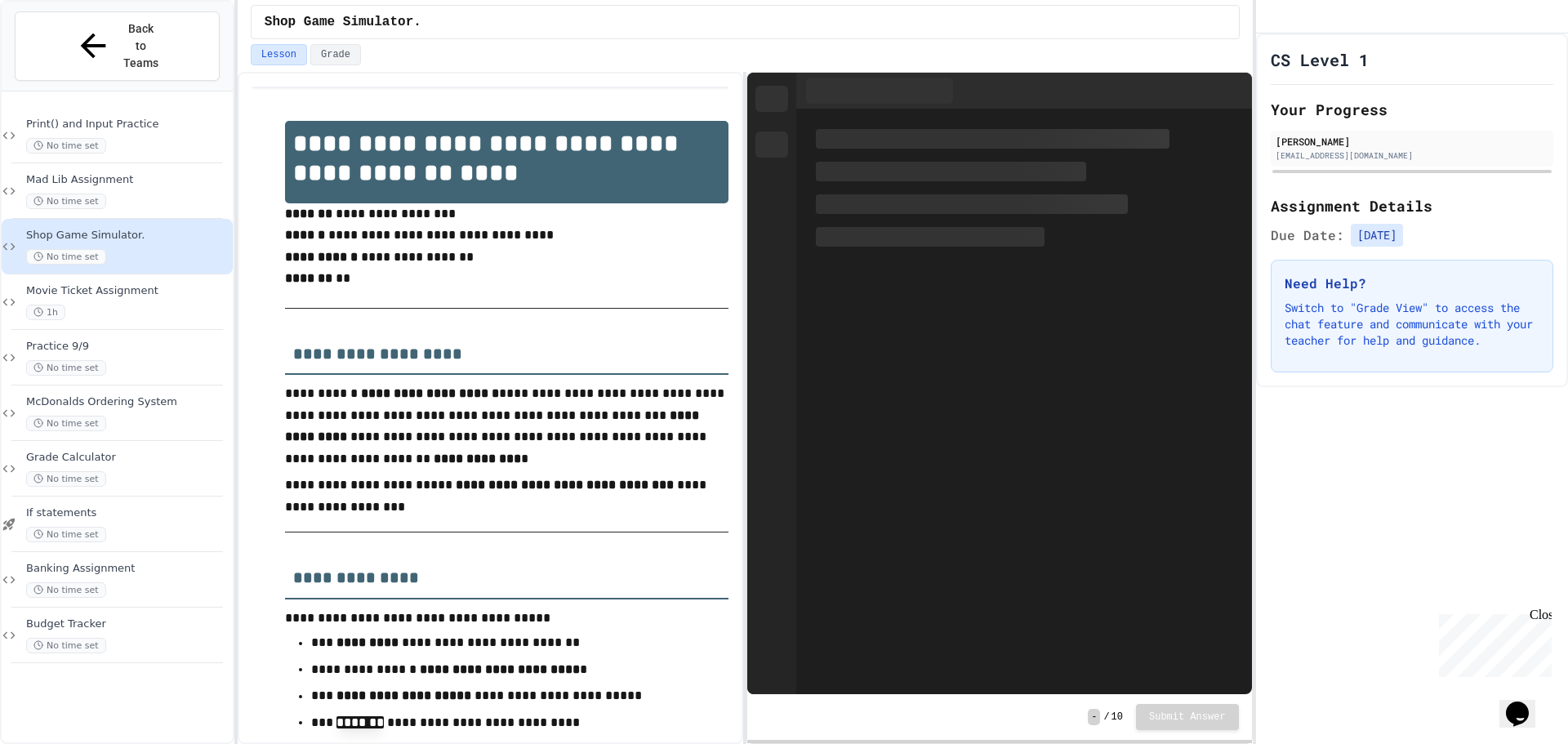
click at [157, 138] on div "No time set" at bounding box center [128, 145] width 204 height 16
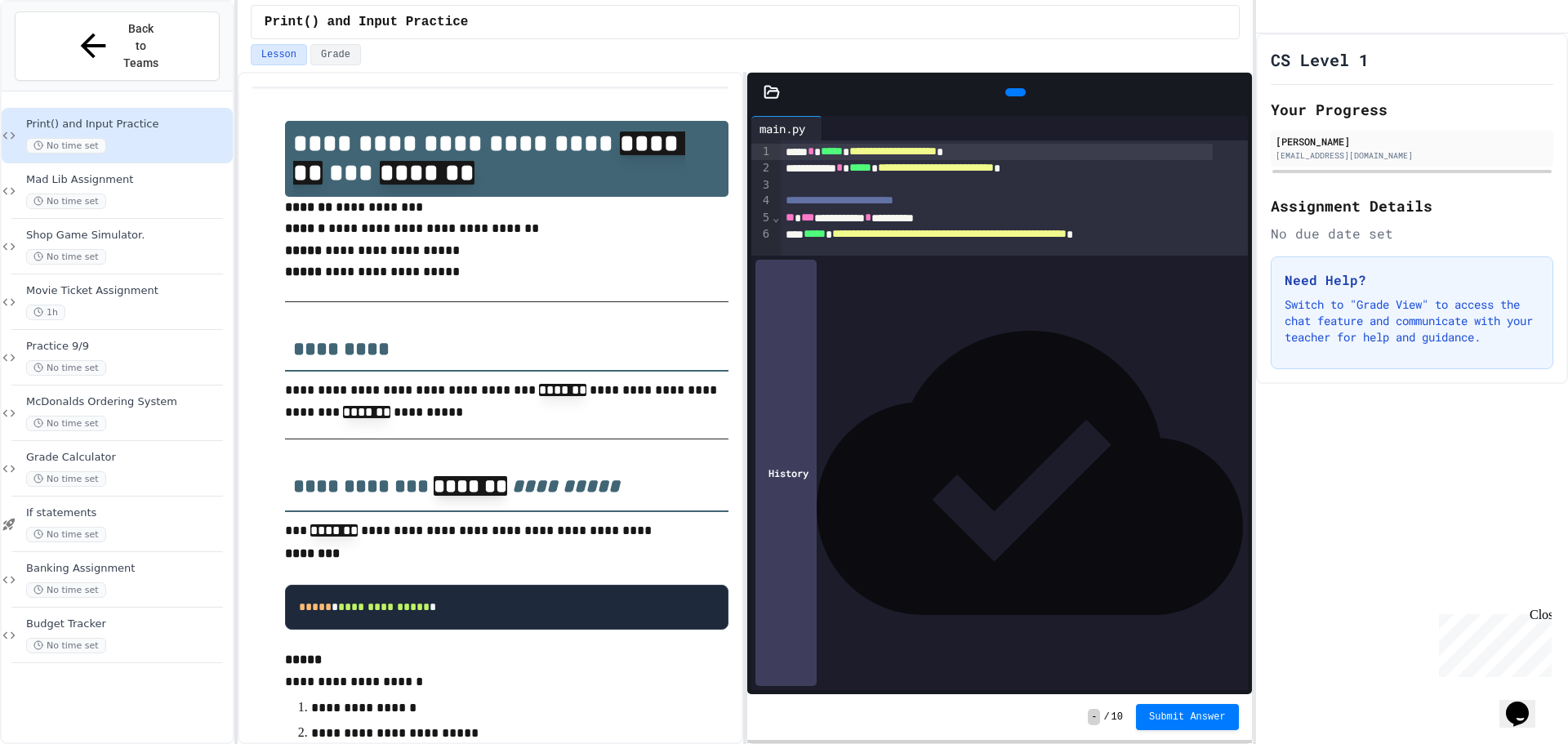
click at [1547, 616] on div "Close" at bounding box center [1540, 618] width 21 height 21
click at [1155, 724] on button "Submit Answer" at bounding box center [1188, 716] width 103 height 26
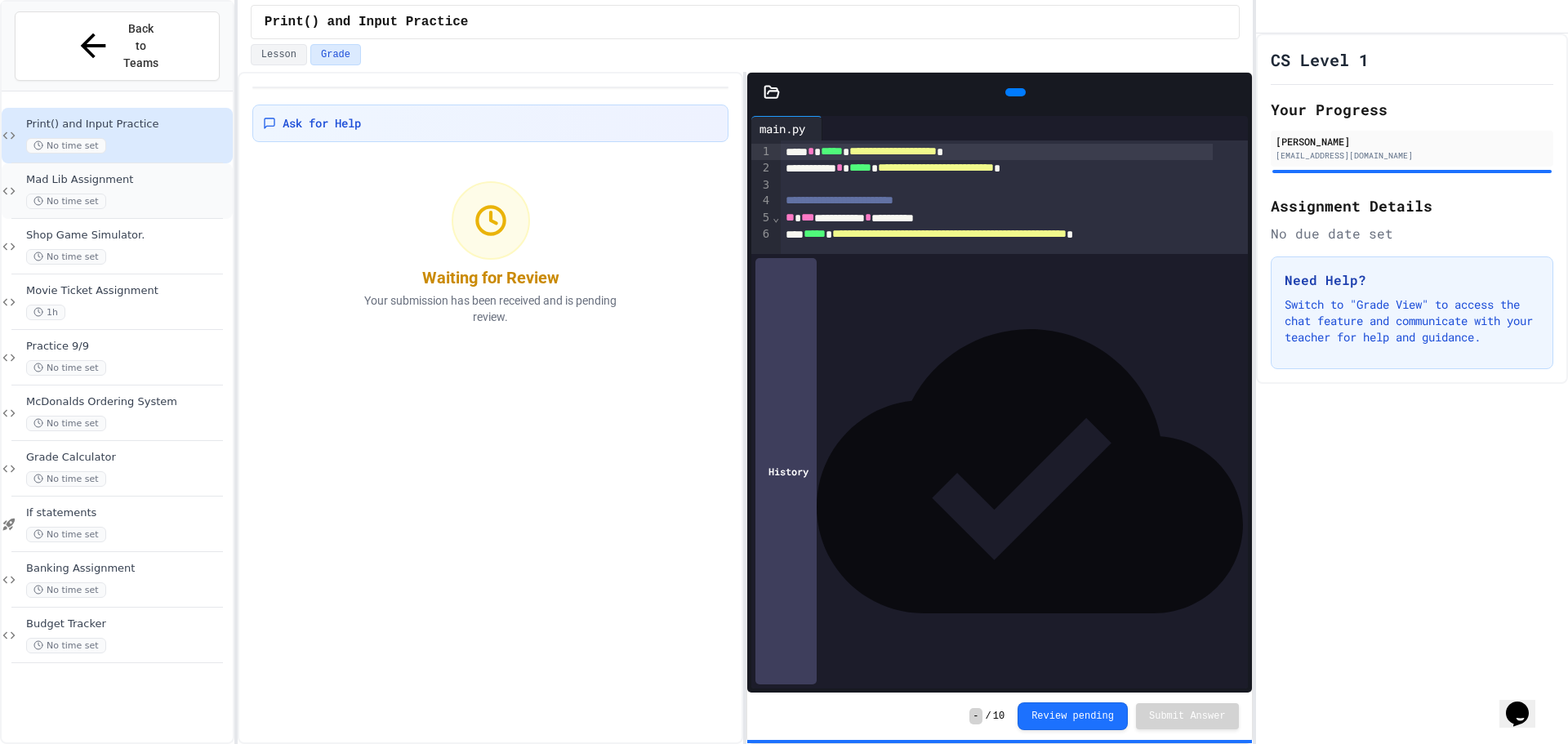
click at [177, 193] on div "No time set" at bounding box center [128, 201] width 204 height 16
